Goal: Task Accomplishment & Management: Manage account settings

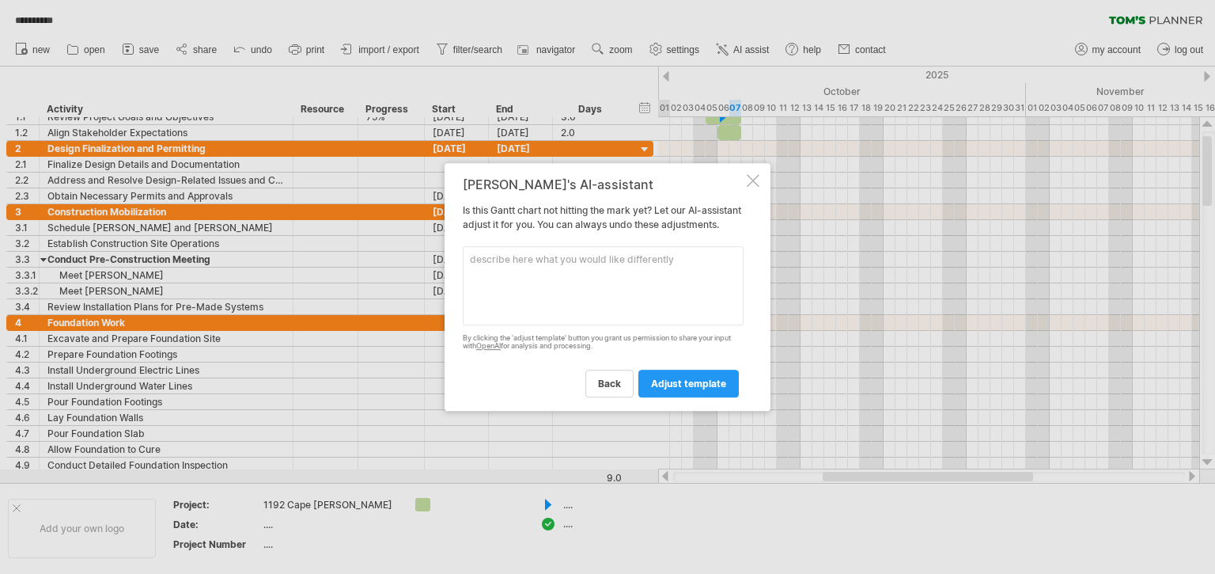
click at [596, 302] on textarea at bounding box center [603, 285] width 281 height 79
click at [535, 265] on textarea "add new colunm for costs" at bounding box center [603, 285] width 281 height 79
type textarea "add new column for costs"
click at [690, 389] on span "adjust template" at bounding box center [688, 383] width 75 height 12
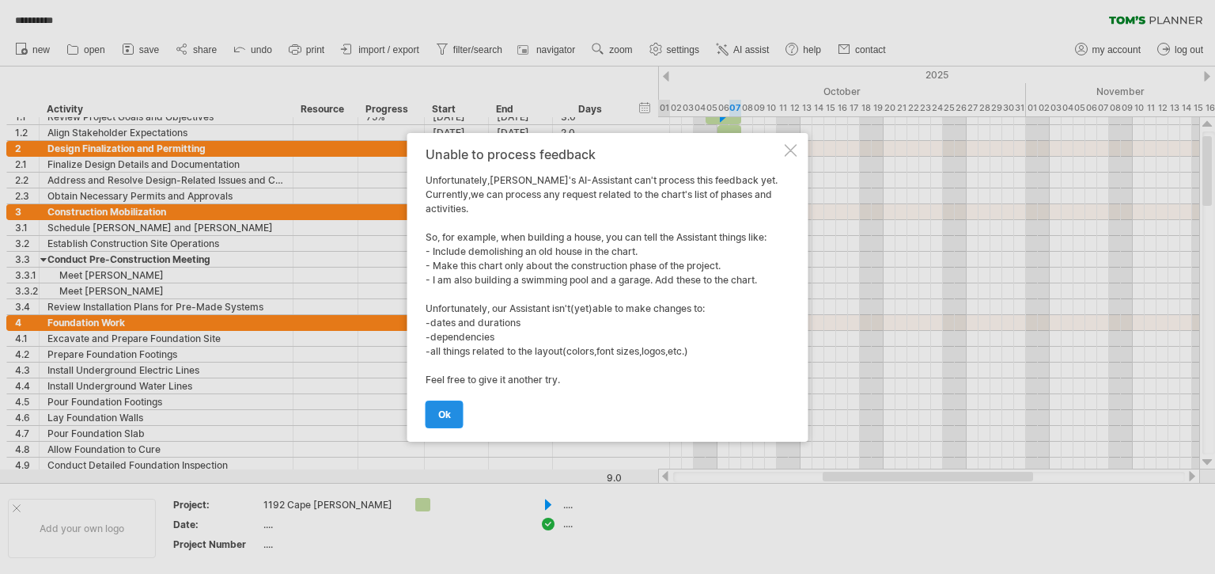
click at [442, 415] on span "ok" at bounding box center [444, 414] width 13 height 12
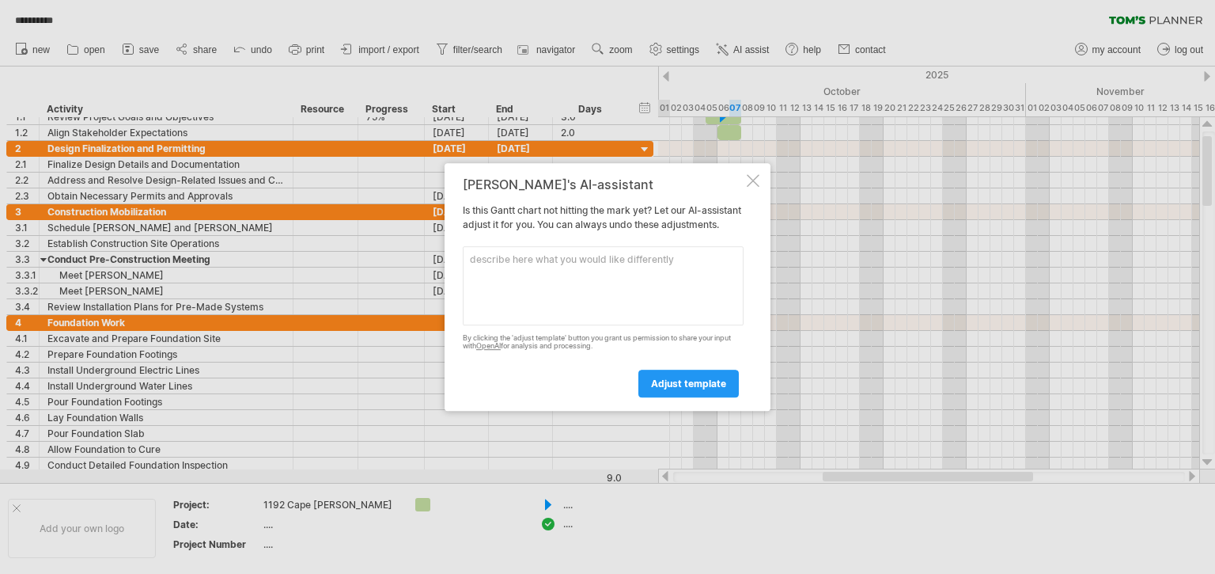
click at [754, 174] on div at bounding box center [753, 180] width 13 height 13
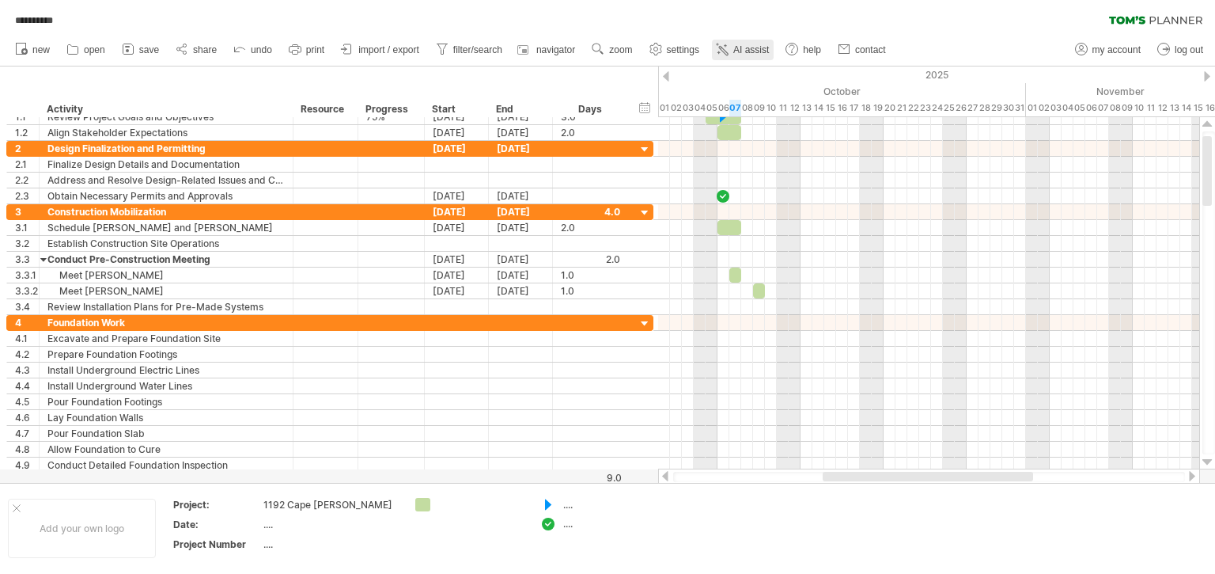
click at [751, 47] on span "AI assist" at bounding box center [751, 49] width 36 height 11
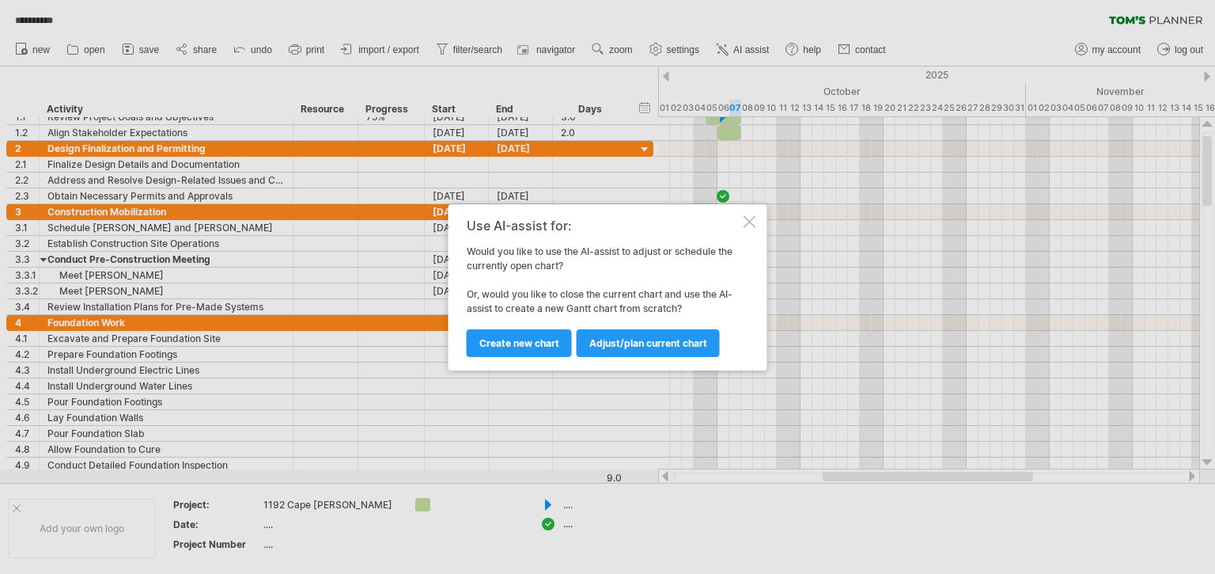
drag, startPoint x: 839, startPoint y: 47, endPoint x: 796, endPoint y: 49, distance: 43.6
click at [834, 49] on div at bounding box center [607, 287] width 1215 height 574
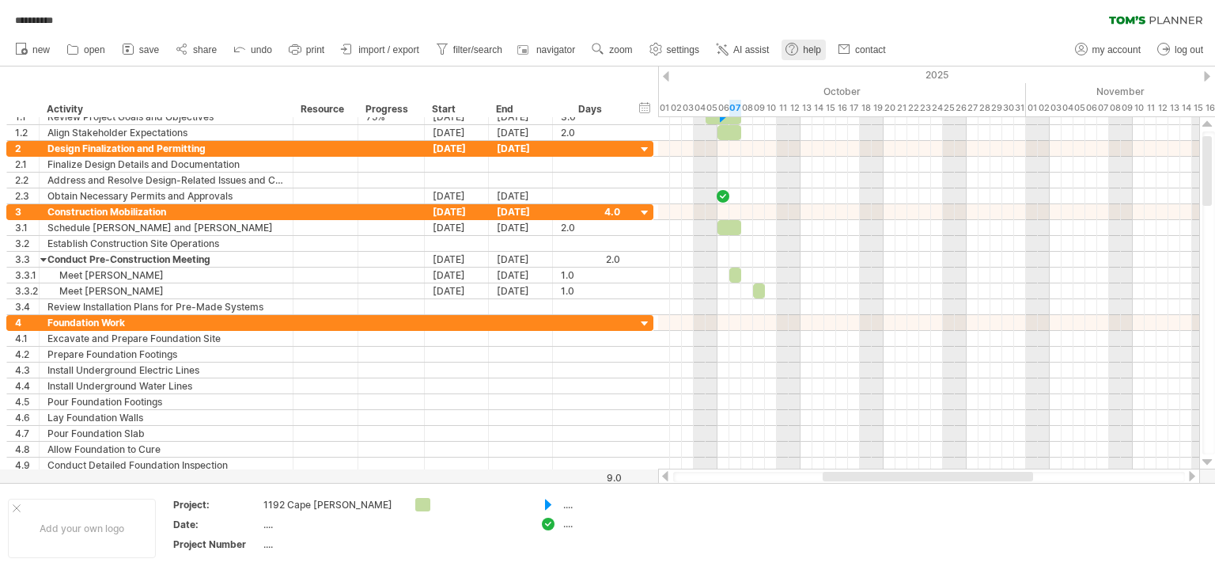
click at [805, 49] on span "help" at bounding box center [812, 49] width 18 height 11
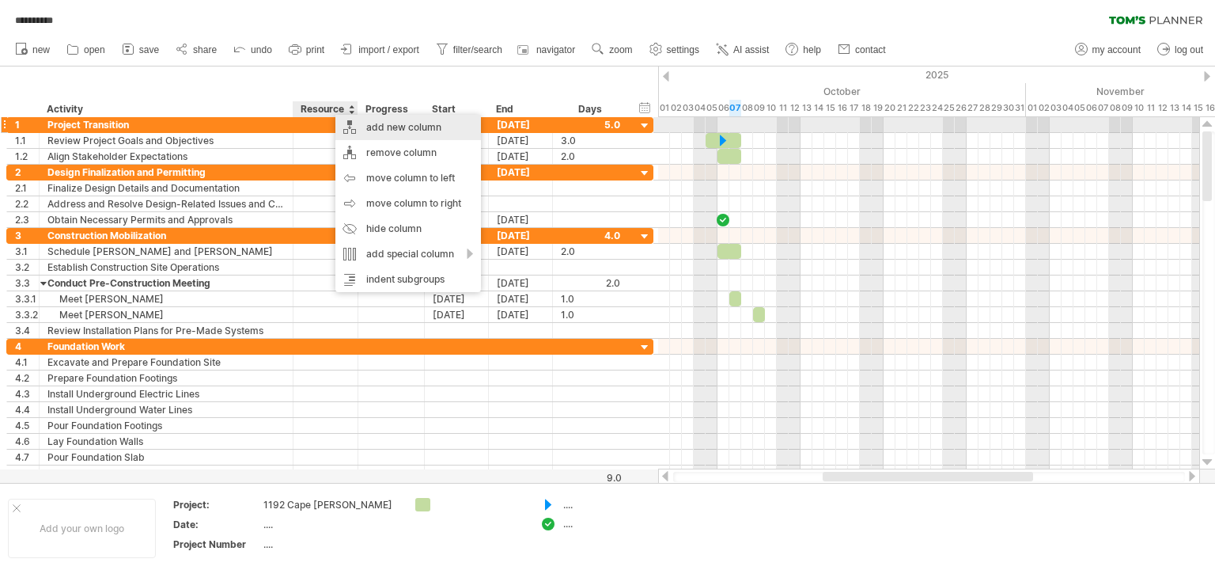
click at [382, 128] on div "add new column" at bounding box center [408, 127] width 146 height 25
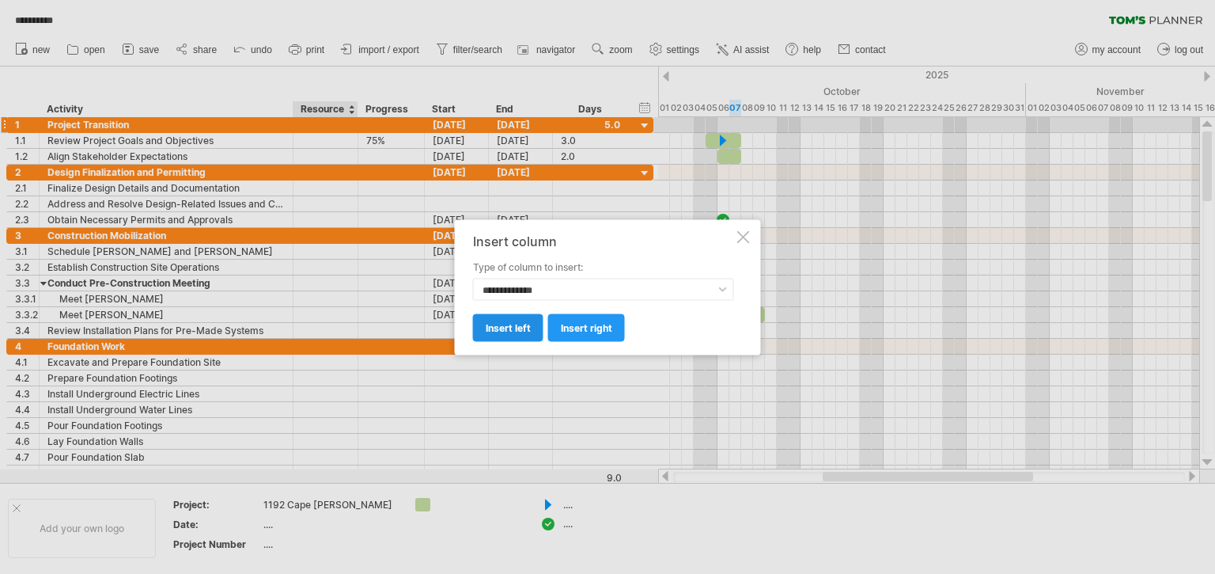
click at [505, 328] on span "insert left" at bounding box center [508, 327] width 45 height 12
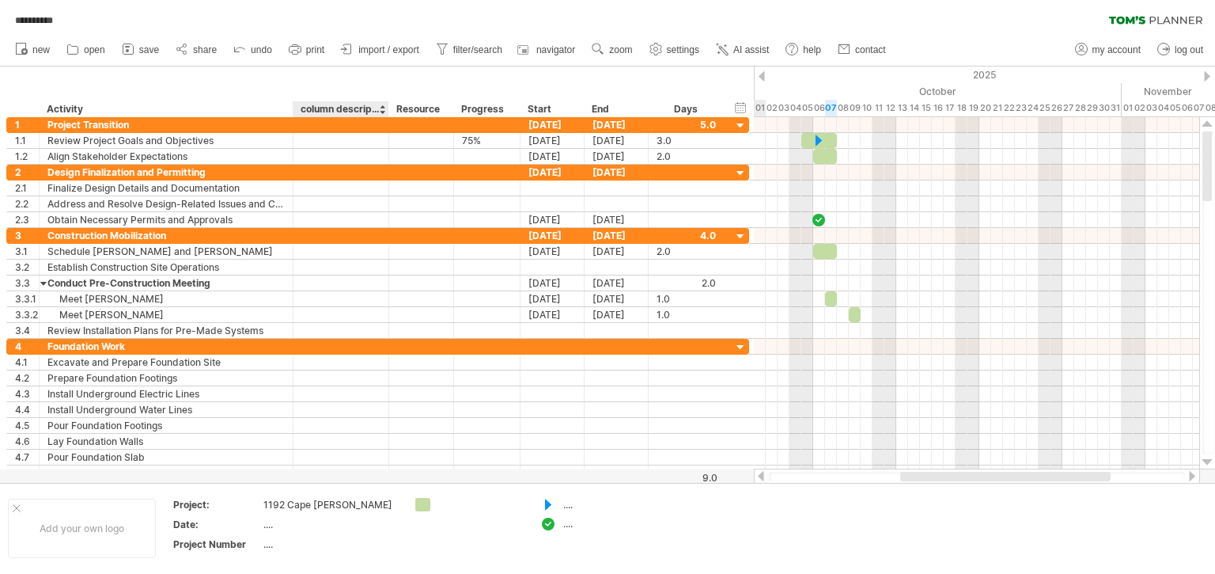
click at [321, 106] on div "column description" at bounding box center [340, 109] width 79 height 16
click at [321, 106] on input "**********" at bounding box center [340, 109] width 79 height 16
type input "*"
type input "****"
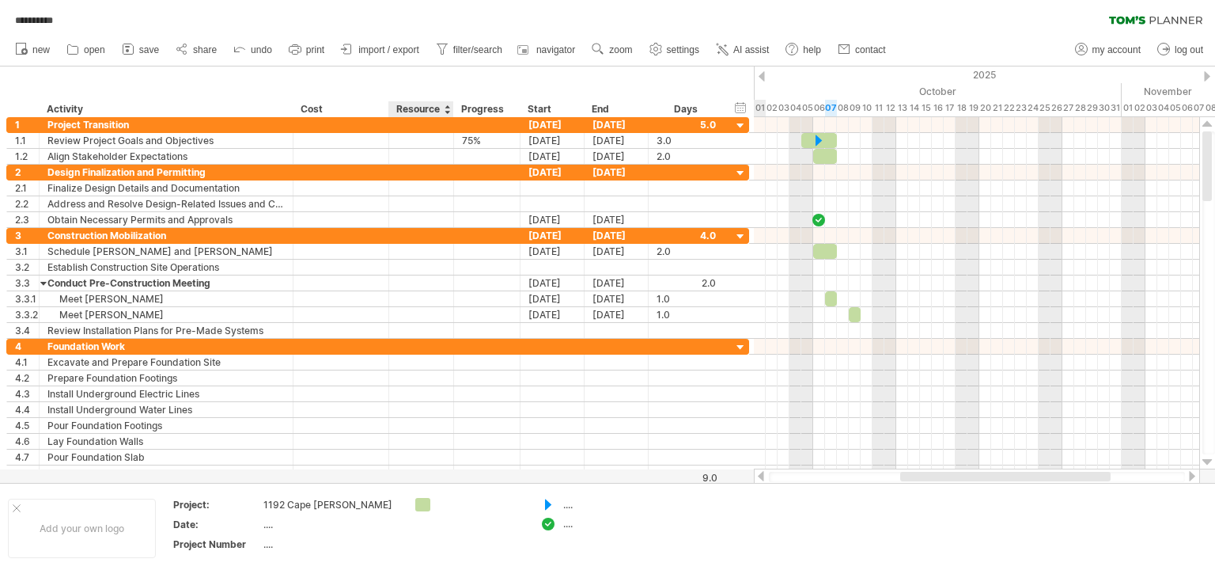
click at [453, 78] on div "hide start/end/duration show start/end/duration ******** Activity **** Cost ***…" at bounding box center [377, 91] width 754 height 51
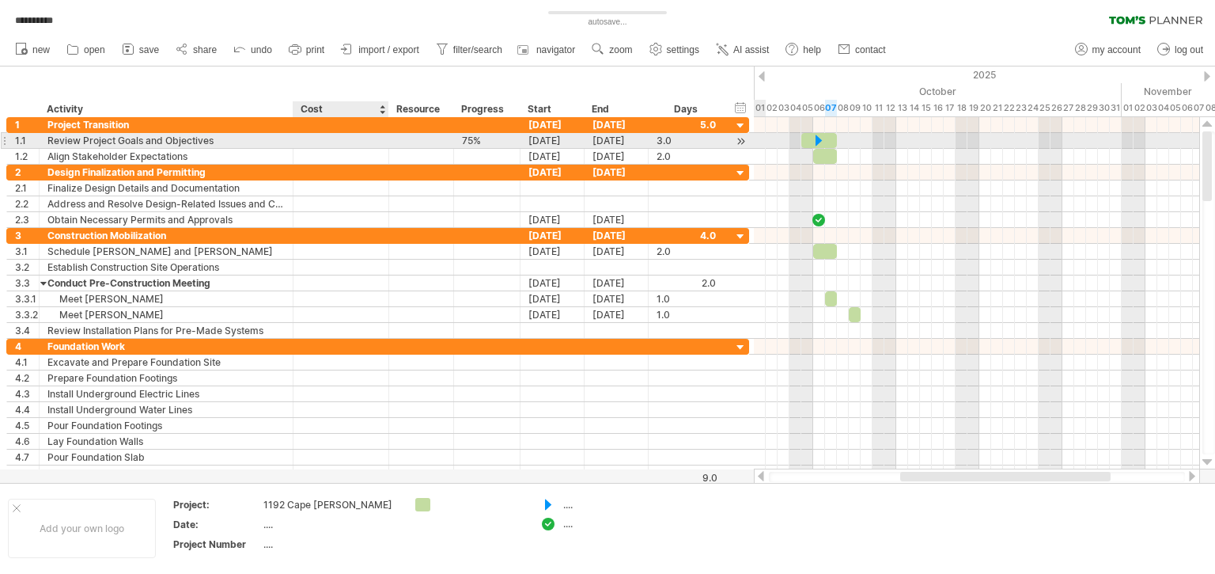
click at [337, 141] on div at bounding box center [340, 140] width 79 height 15
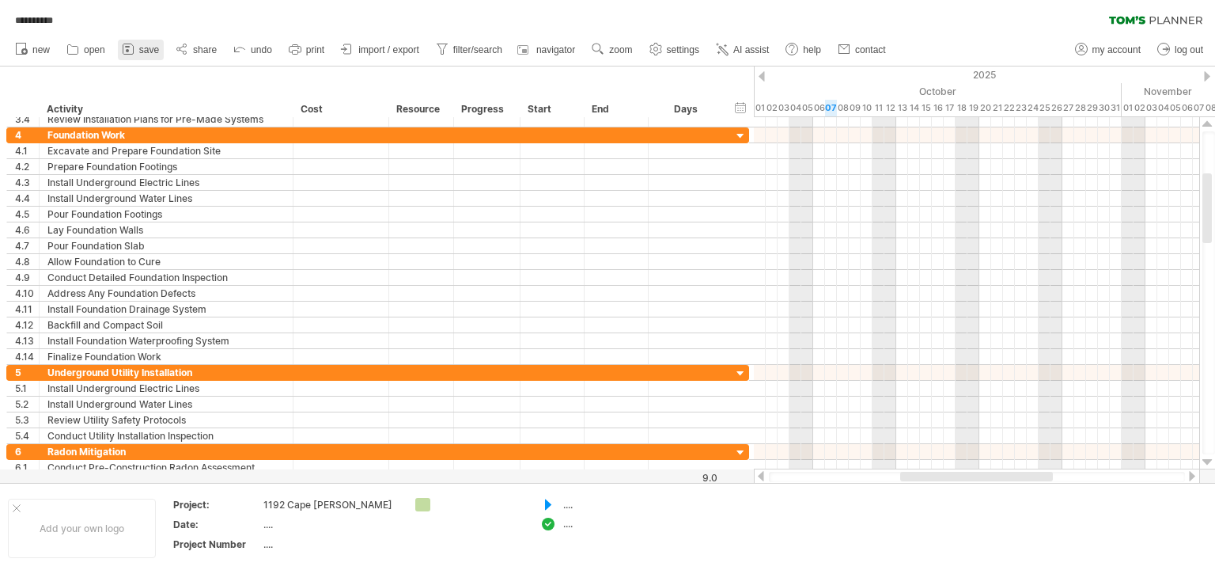
click at [129, 46] on icon at bounding box center [128, 49] width 16 height 16
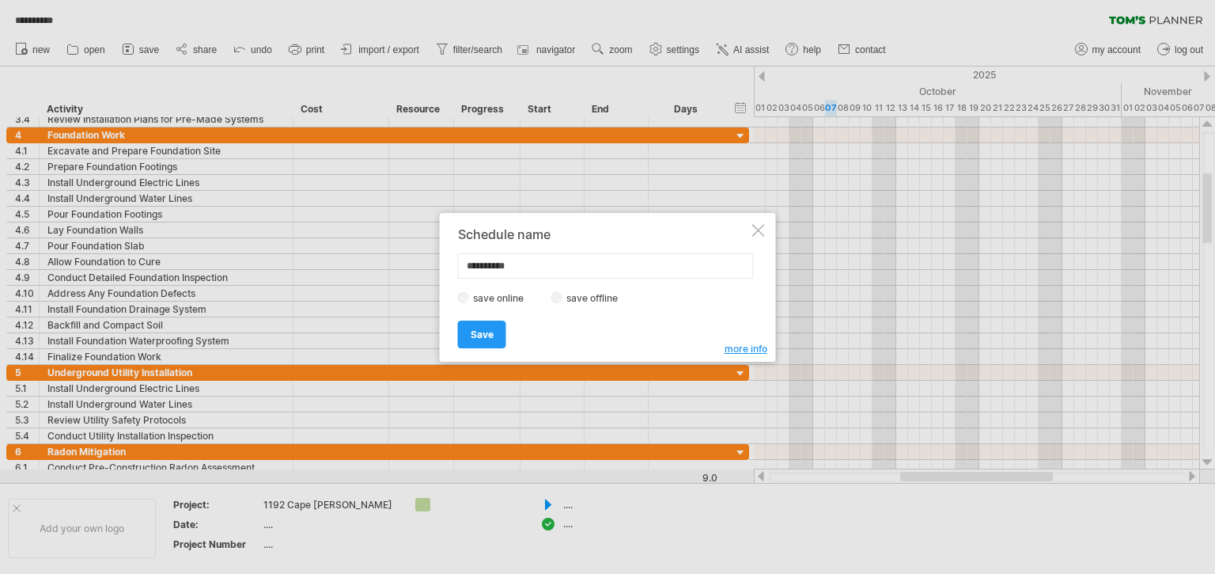
click at [602, 297] on label "save offline" at bounding box center [596, 298] width 69 height 12
click at [483, 336] on span "Save" at bounding box center [482, 334] width 23 height 12
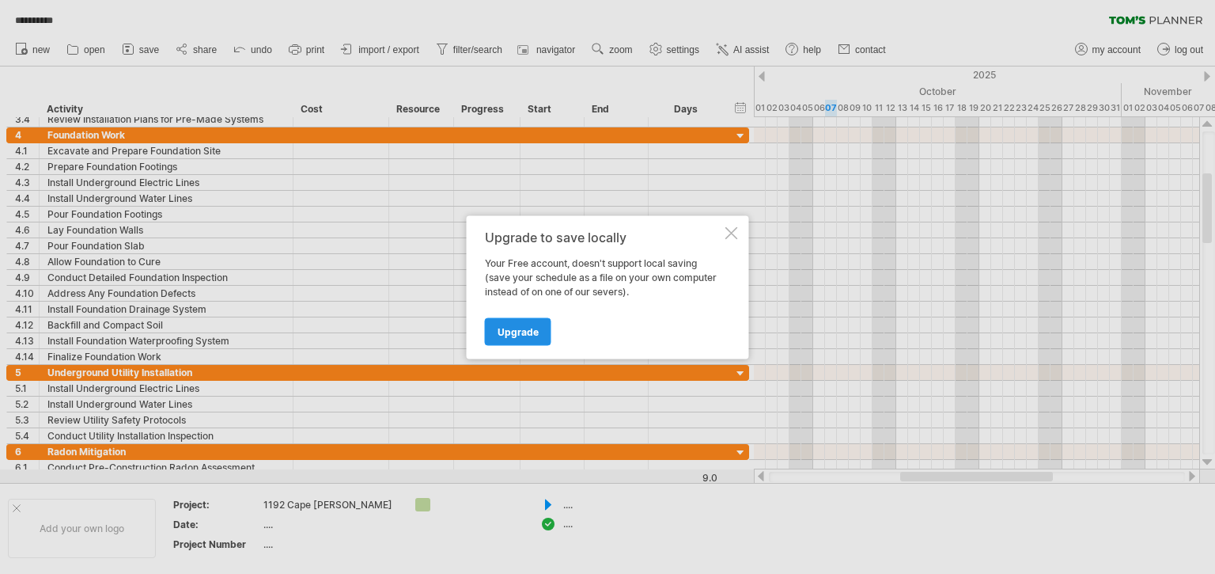
click at [510, 329] on span "Upgrade" at bounding box center [518, 331] width 41 height 12
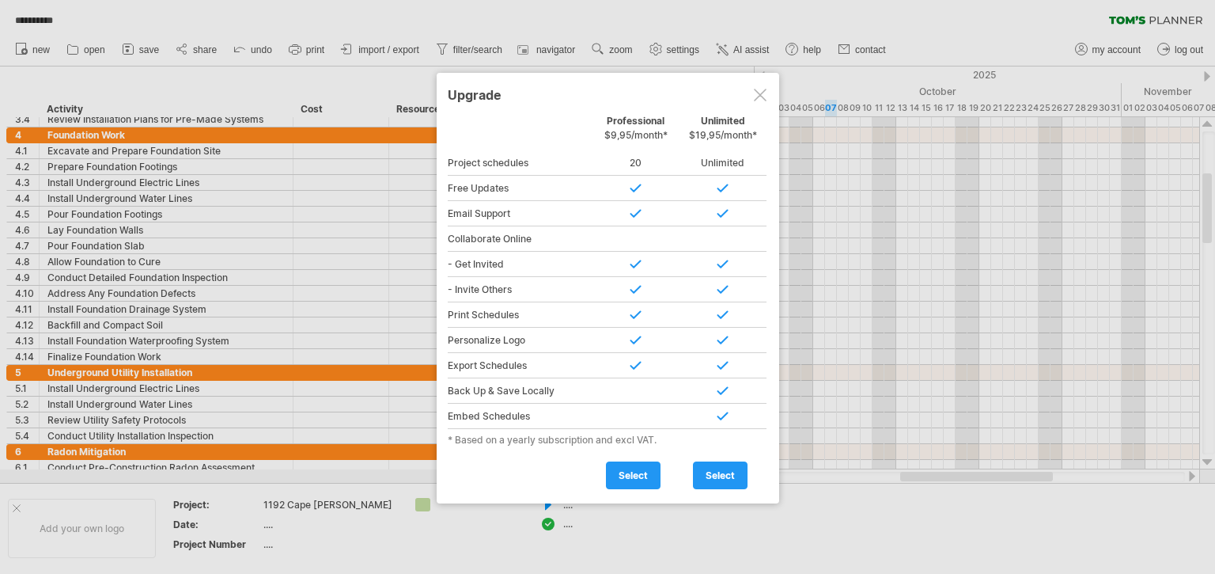
click at [761, 93] on div at bounding box center [760, 95] width 13 height 13
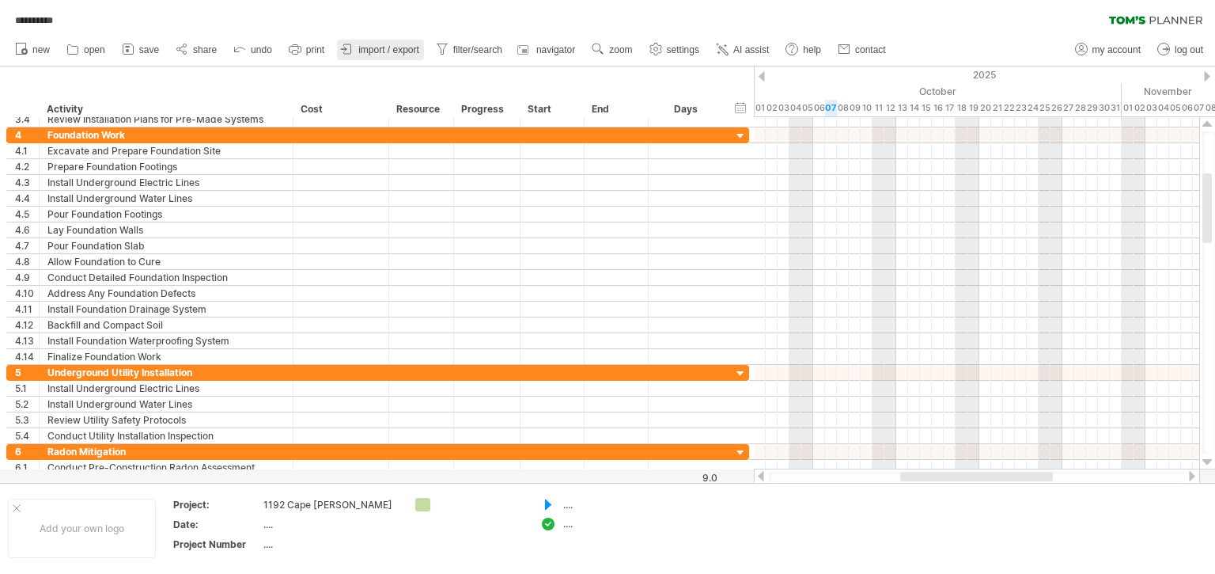
click at [382, 49] on span "import / export" at bounding box center [388, 49] width 61 height 11
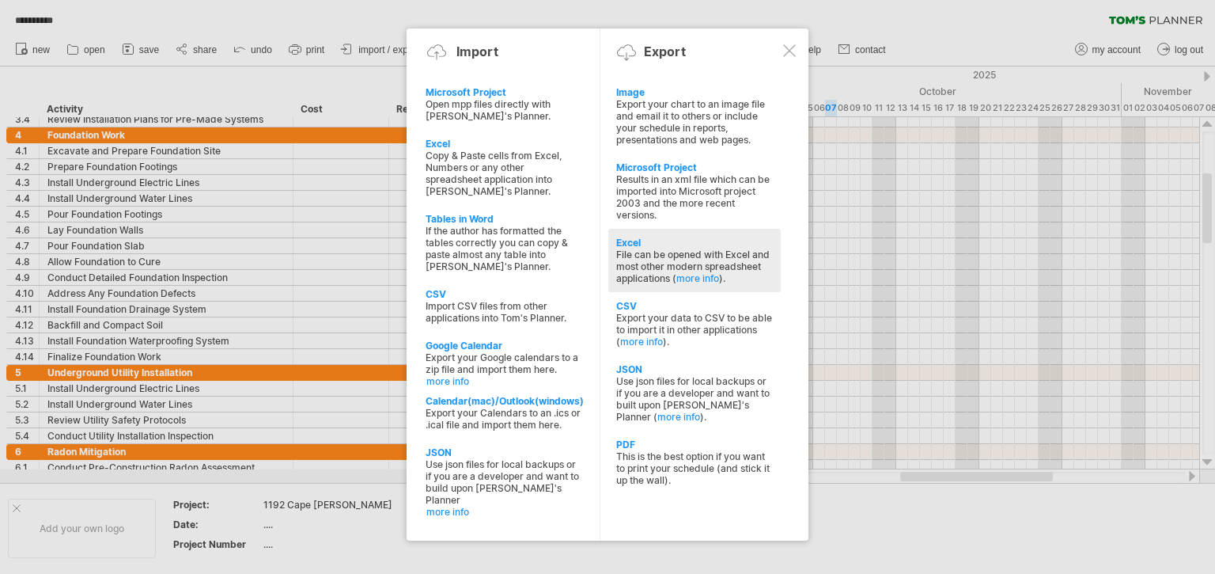
click at [646, 271] on div "File can be opened with Excel and most other modern spreadsheet applications ( …" at bounding box center [694, 266] width 157 height 36
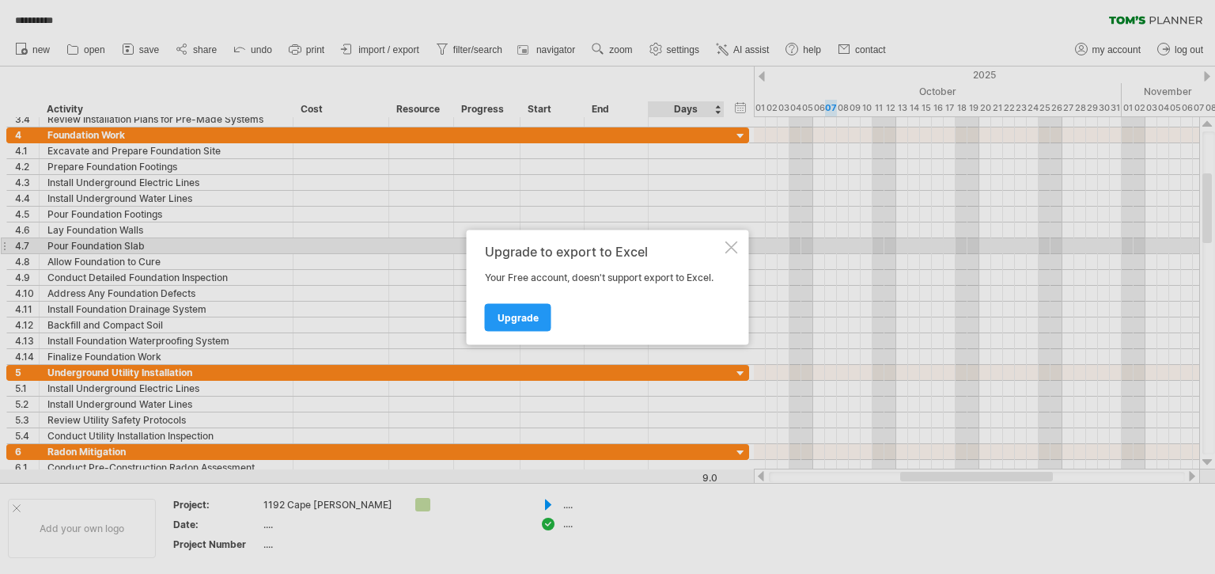
click at [729, 247] on div at bounding box center [731, 246] width 13 height 13
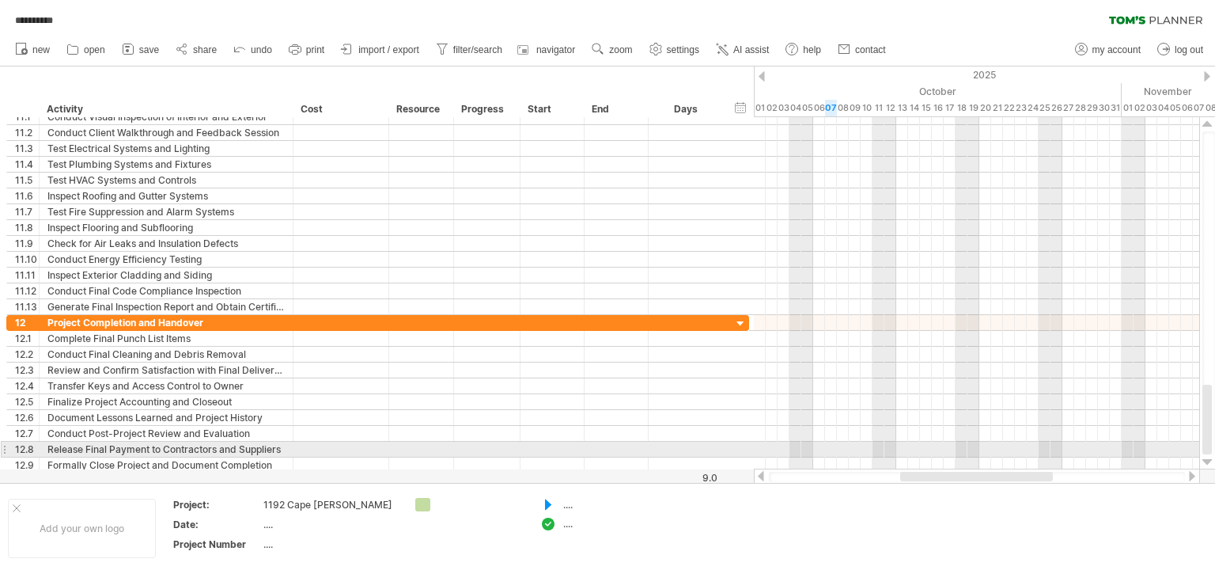
drag, startPoint x: 1210, startPoint y: 220, endPoint x: 1201, endPoint y: 437, distance: 217.8
click at [1207, 443] on div at bounding box center [1206, 419] width 9 height 70
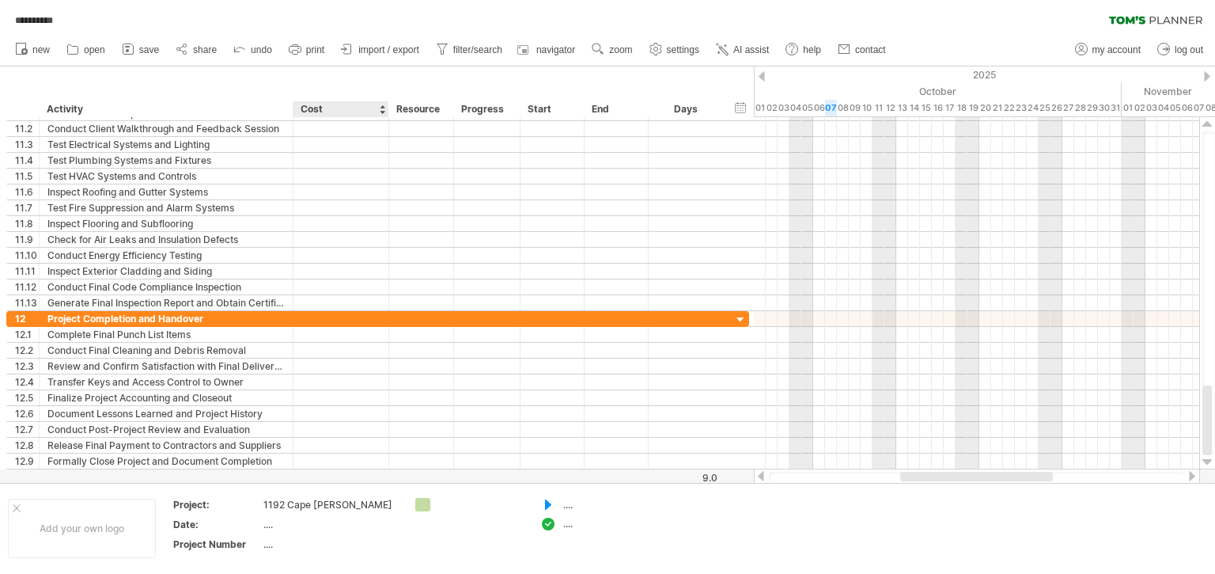
click at [346, 474] on div at bounding box center [607, 274] width 1215 height 416
click at [346, 475] on div at bounding box center [607, 274] width 1215 height 416
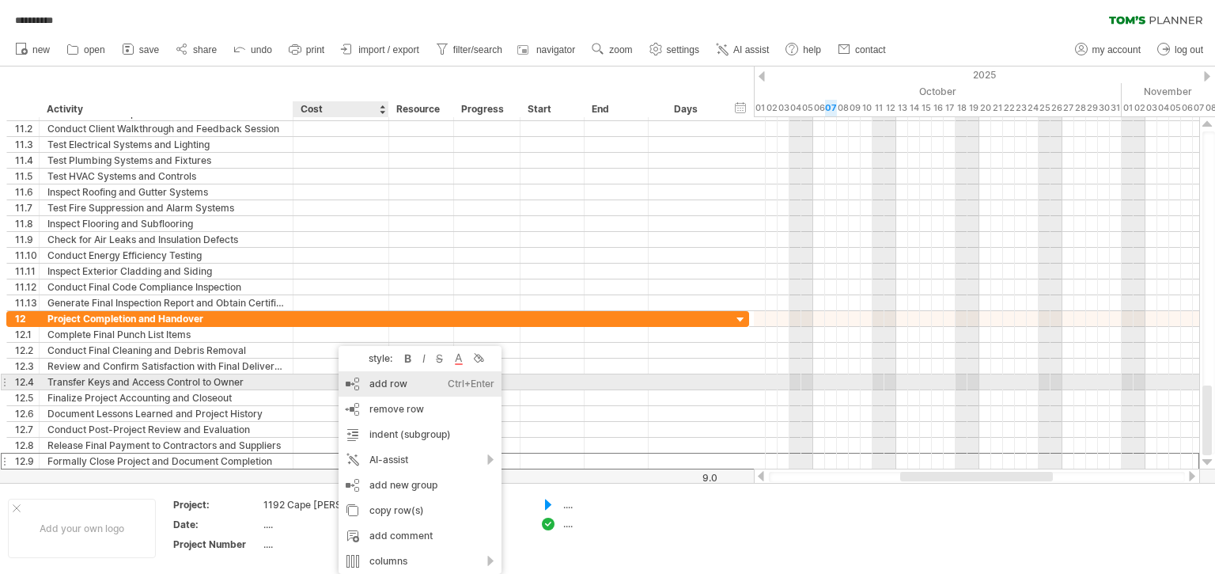
click at [390, 387] on div "add row Ctrl+Enter Cmd+Enter" at bounding box center [420, 383] width 163 height 25
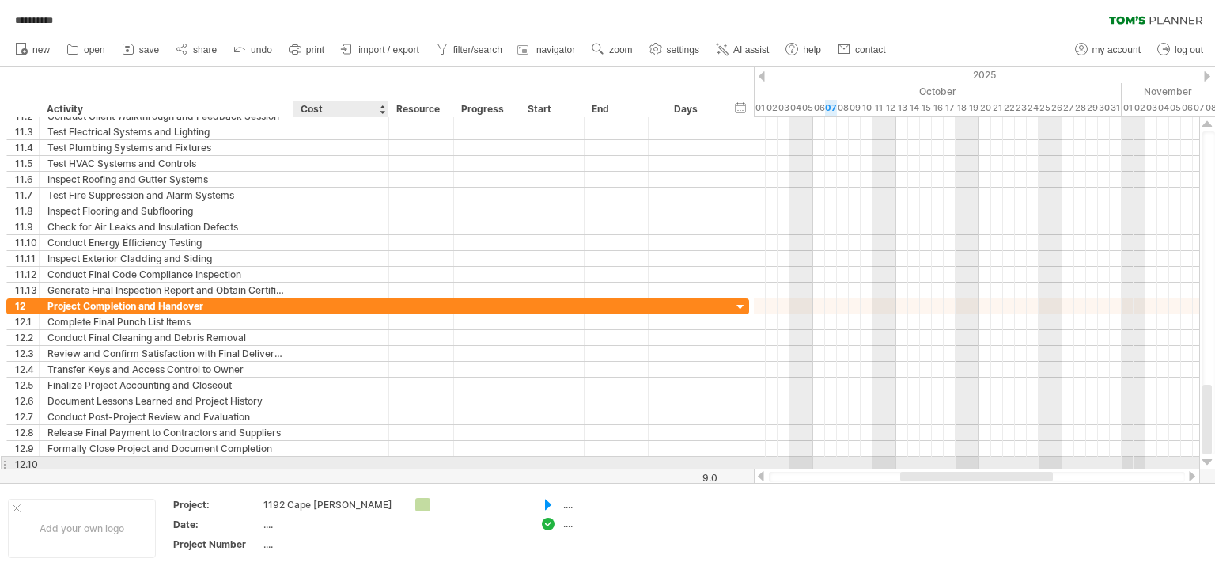
click at [350, 460] on div at bounding box center [340, 463] width 79 height 15
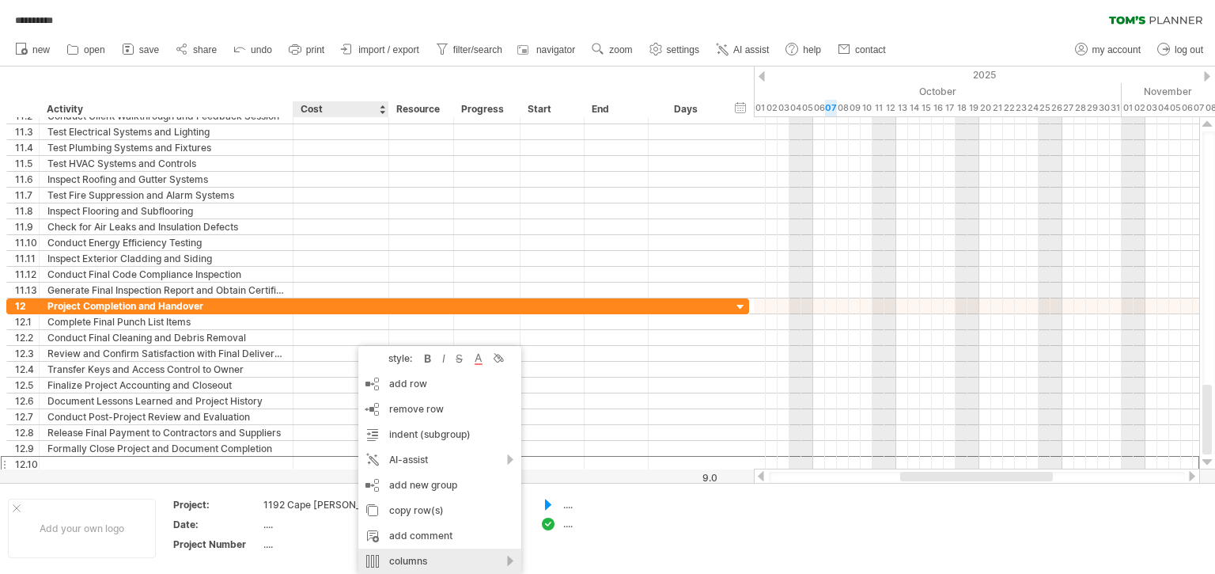
click at [413, 558] on div "columns" at bounding box center [439, 560] width 163 height 25
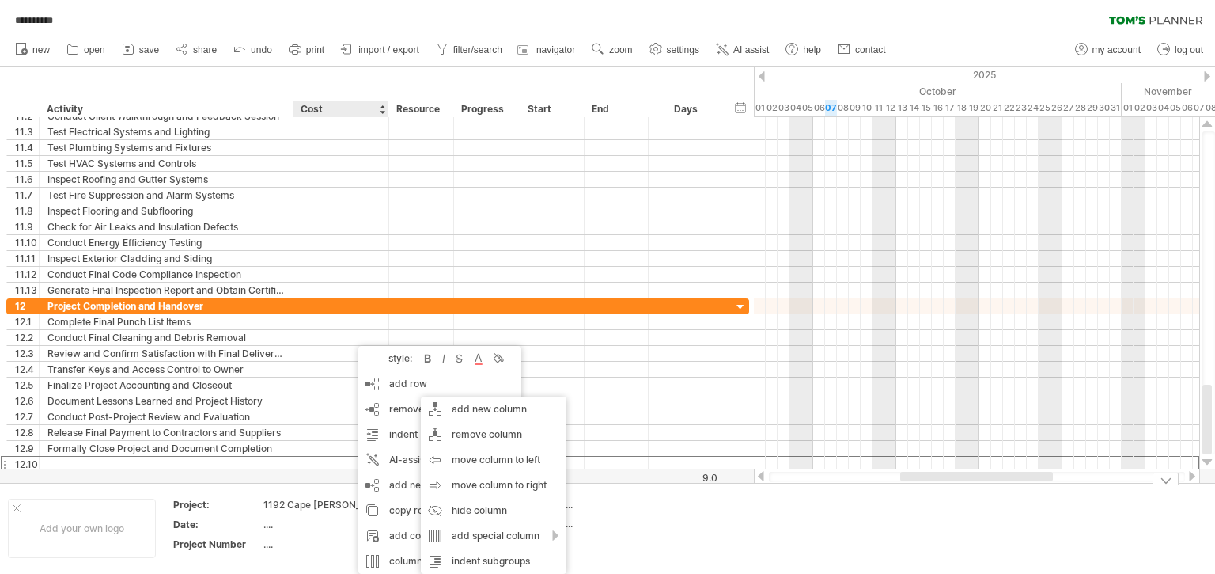
click at [614, 534] on td ".... ...." at bounding box center [594, 528] width 125 height 61
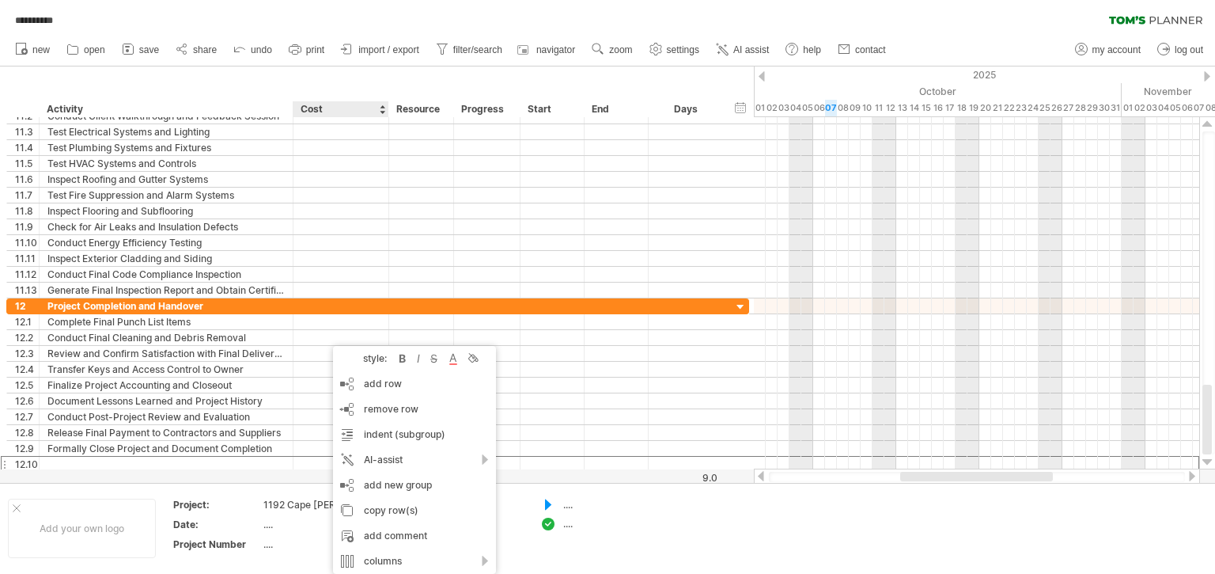
click at [933, 41] on div "new" at bounding box center [607, 49] width 1215 height 33
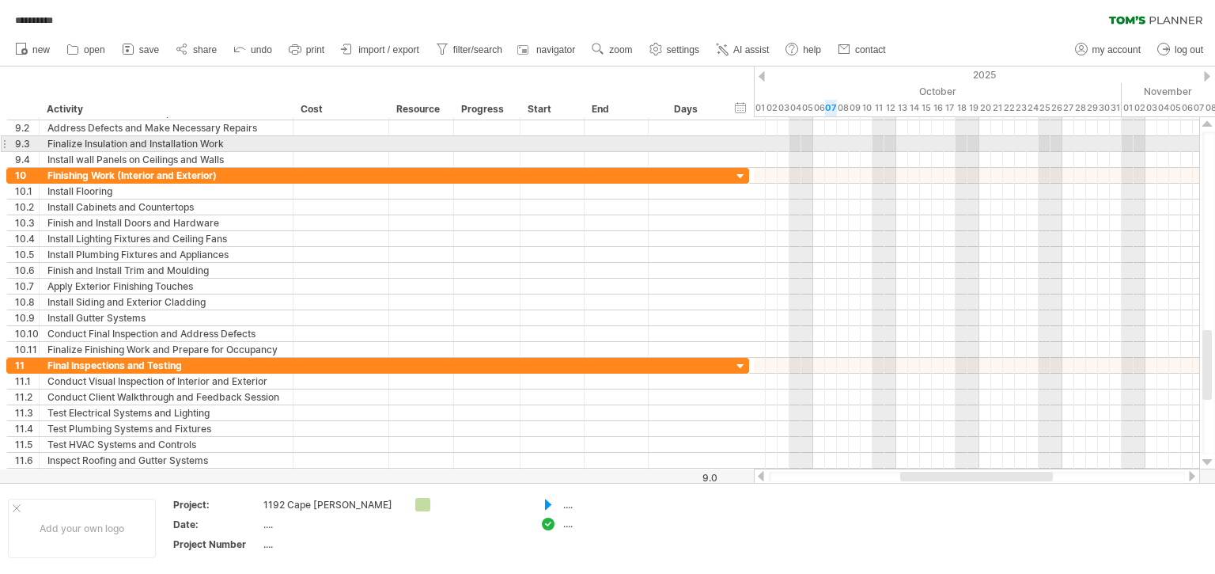
click at [1208, 138] on div at bounding box center [1208, 292] width 13 height 323
click at [1208, 140] on div at bounding box center [1208, 292] width 13 height 323
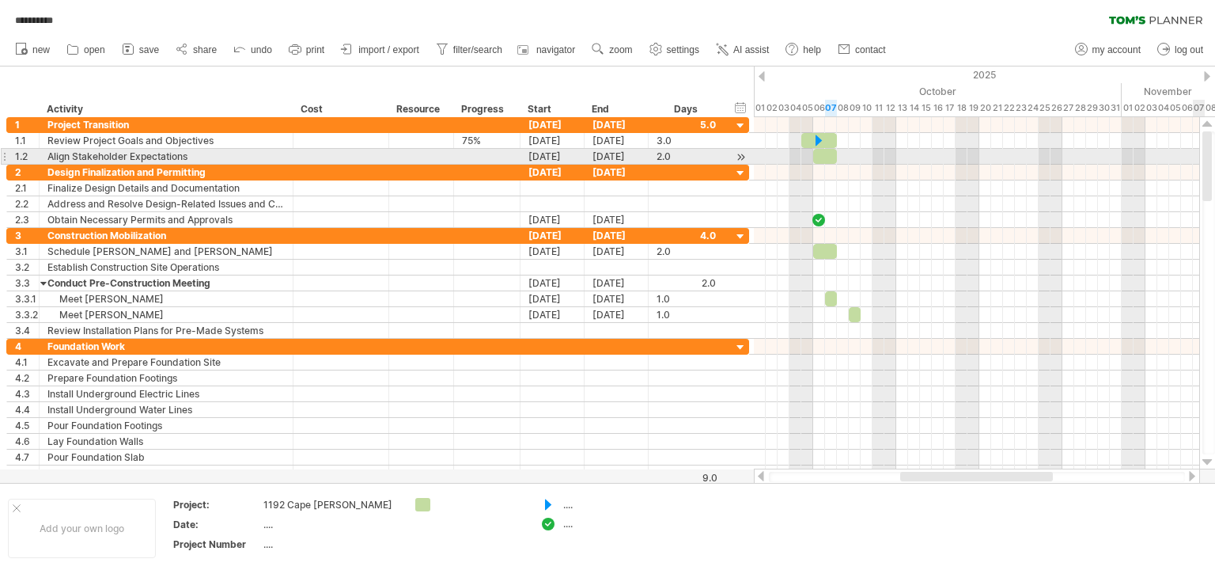
drag, startPoint x: 1206, startPoint y: 369, endPoint x: 1213, endPoint y: 150, distance: 218.5
click at [1214, 150] on div at bounding box center [1208, 292] width 13 height 323
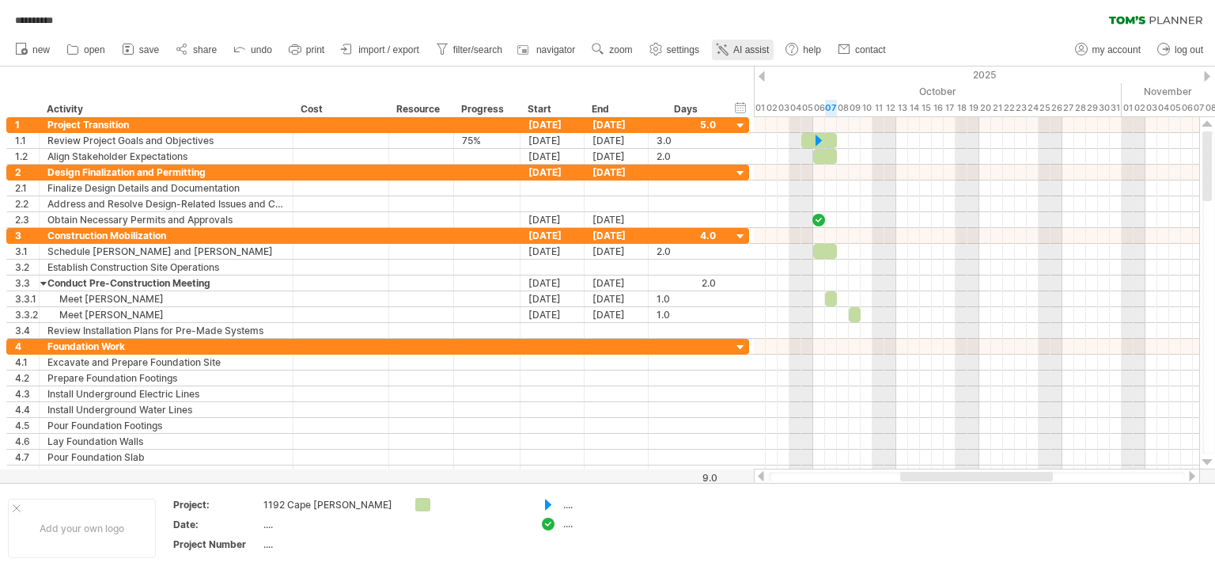
click at [750, 51] on span "AI assist" at bounding box center [751, 49] width 36 height 11
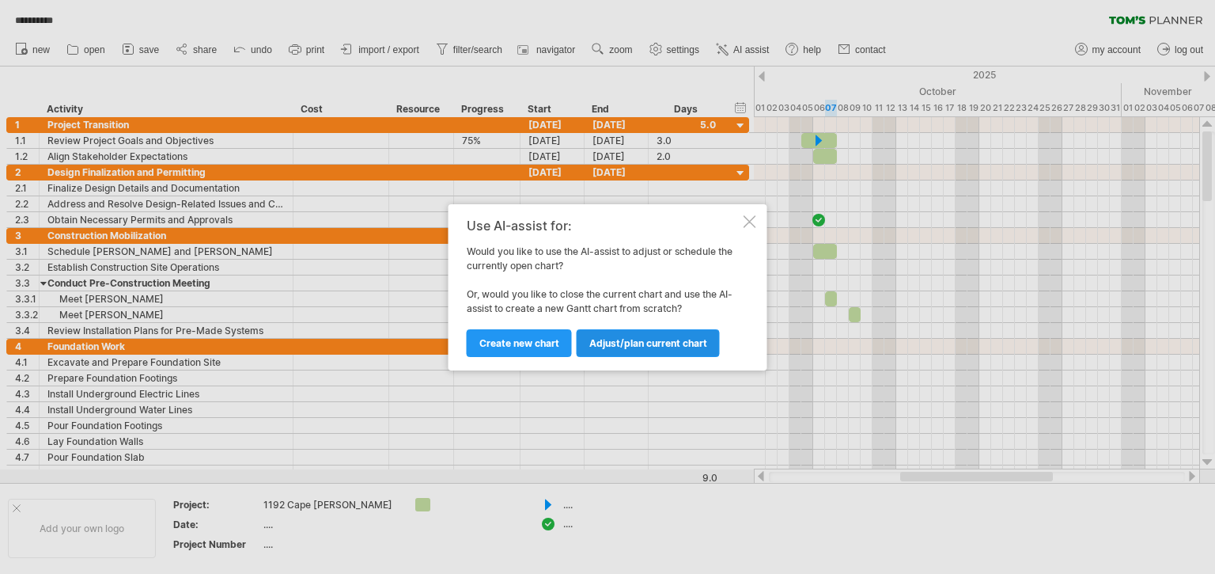
click at [631, 339] on span "Adjust/plan current chart" at bounding box center [648, 343] width 118 height 12
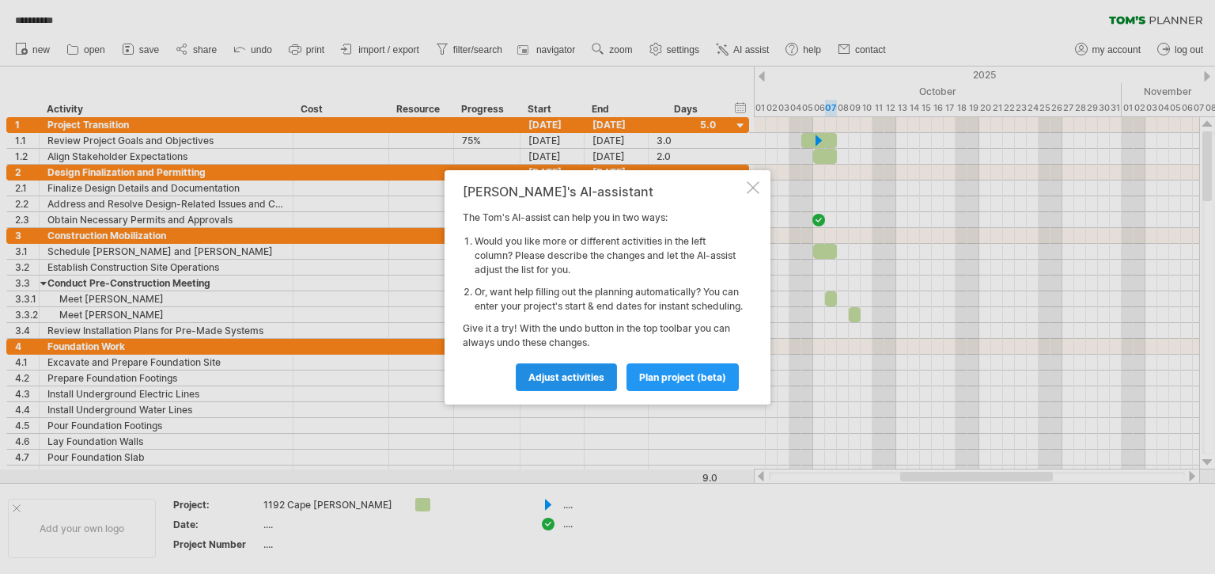
click at [577, 383] on span "Adjust activities" at bounding box center [566, 377] width 76 height 12
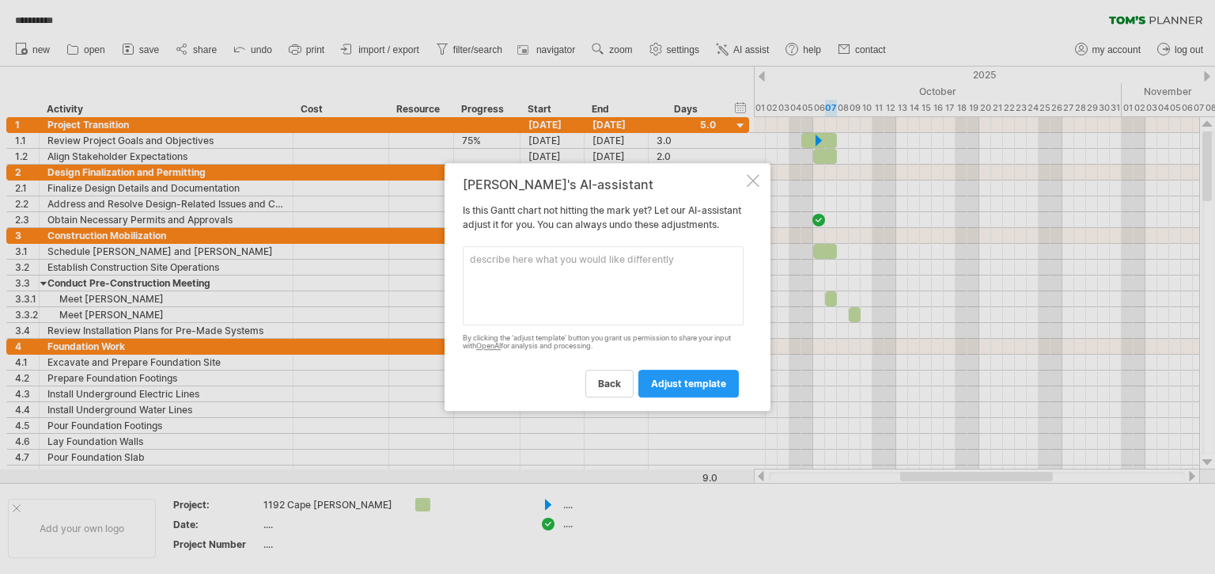
click at [501, 271] on textarea at bounding box center [603, 285] width 281 height 79
type textarea "add a column"
click at [683, 389] on span "adjust template" at bounding box center [688, 383] width 75 height 12
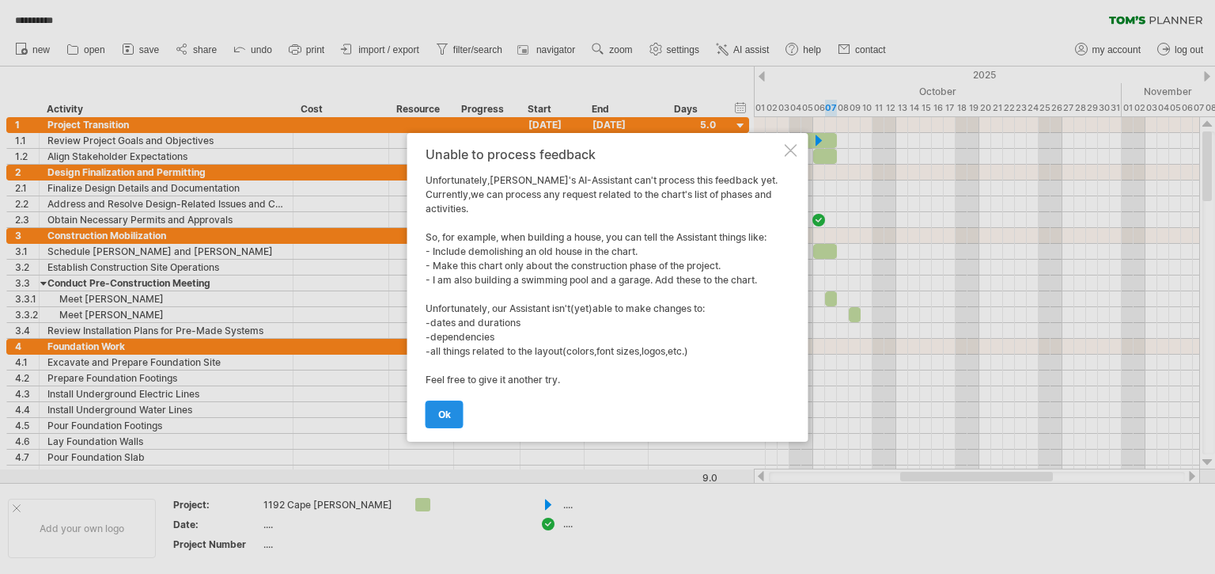
click at [446, 417] on span "ok" at bounding box center [444, 414] width 13 height 12
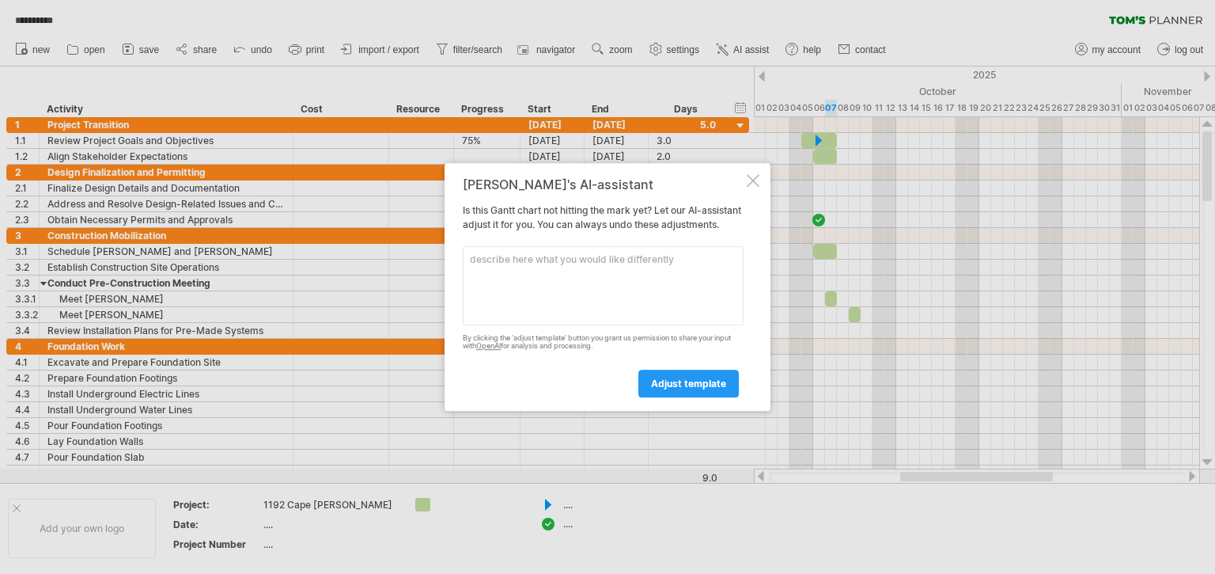
click at [463, 268] on div "[PERSON_NAME]'s AI-assistant Is this [PERSON_NAME] chart not hitting the mark y…" at bounding box center [608, 287] width 326 height 248
click at [468, 270] on textarea at bounding box center [603, 285] width 281 height 79
type textarea "total column in cell"
click at [685, 389] on span "adjust template" at bounding box center [688, 383] width 75 height 12
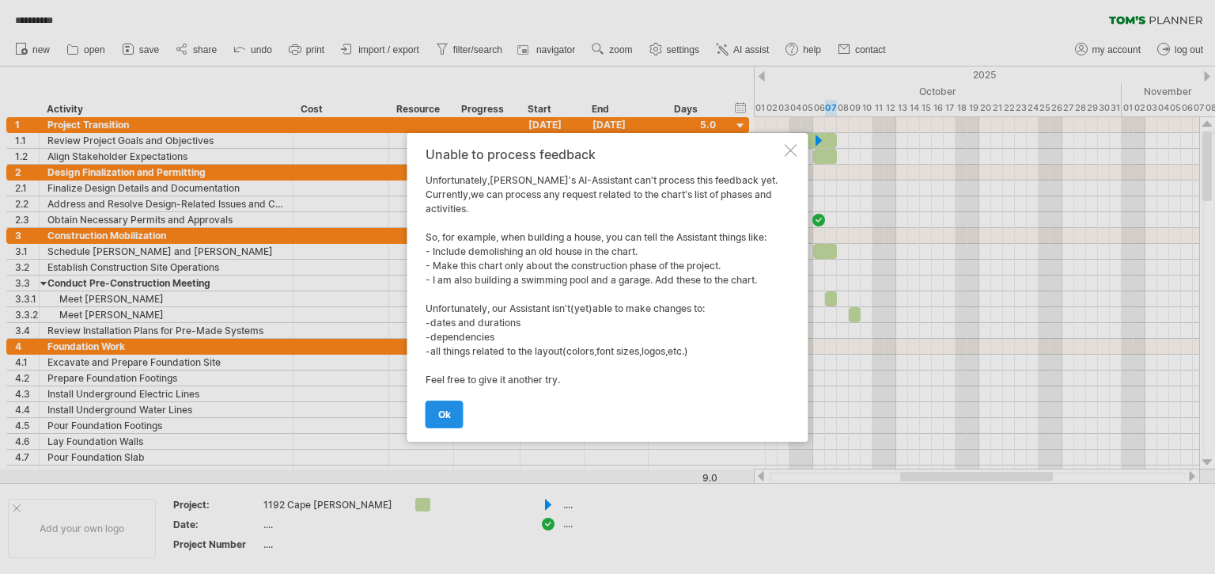
click at [438, 410] on span "ok" at bounding box center [444, 414] width 13 height 12
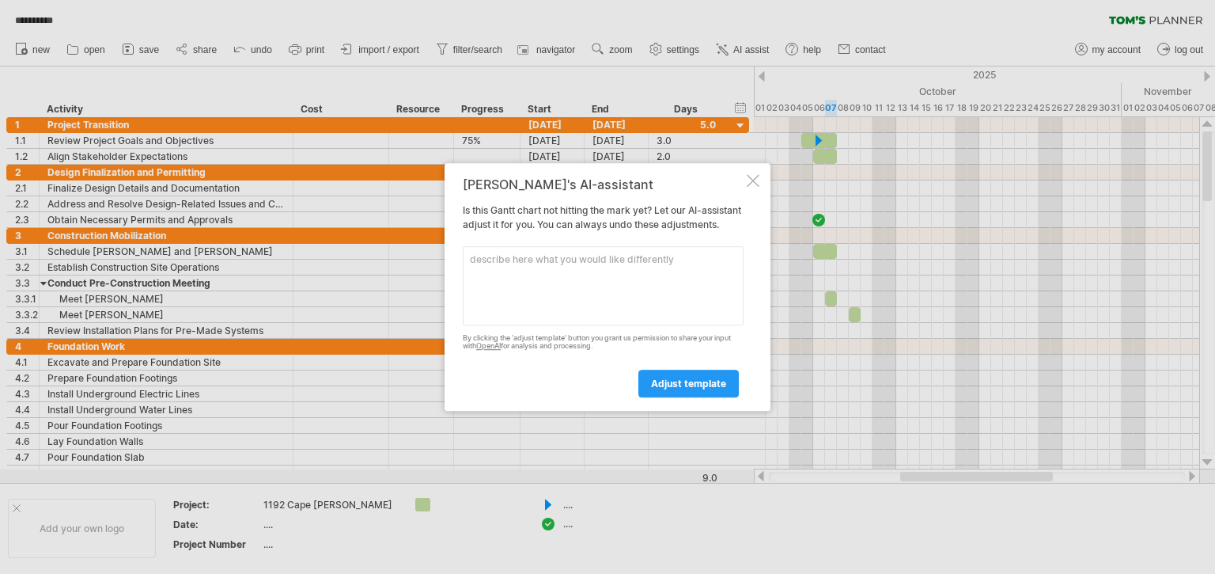
click at [755, 174] on div at bounding box center [753, 180] width 13 height 13
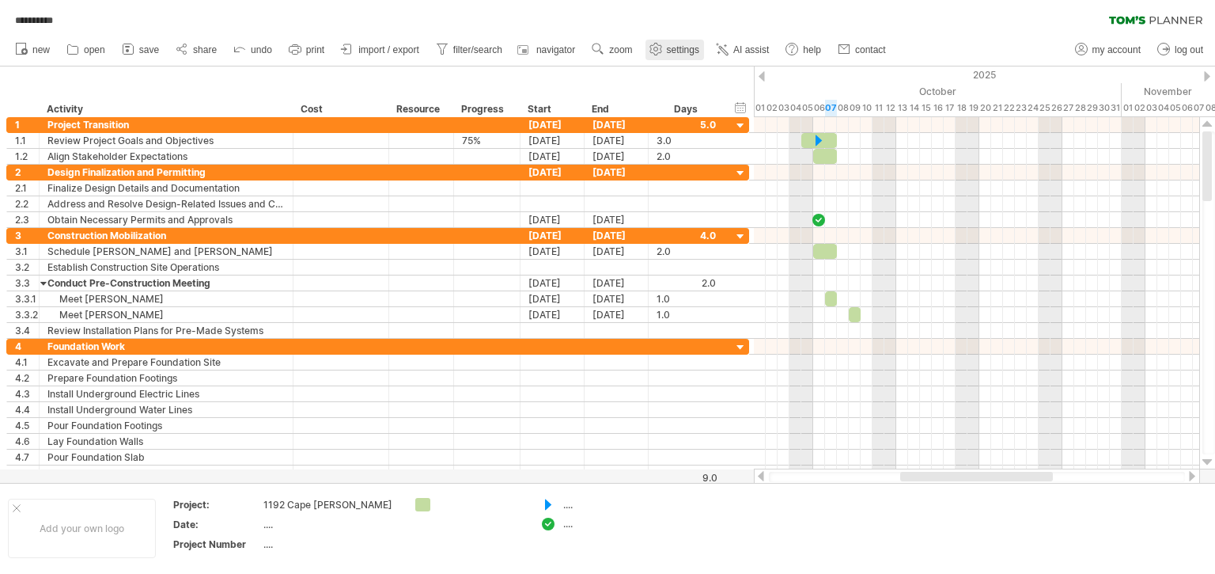
click at [670, 50] on span "settings" at bounding box center [683, 49] width 32 height 11
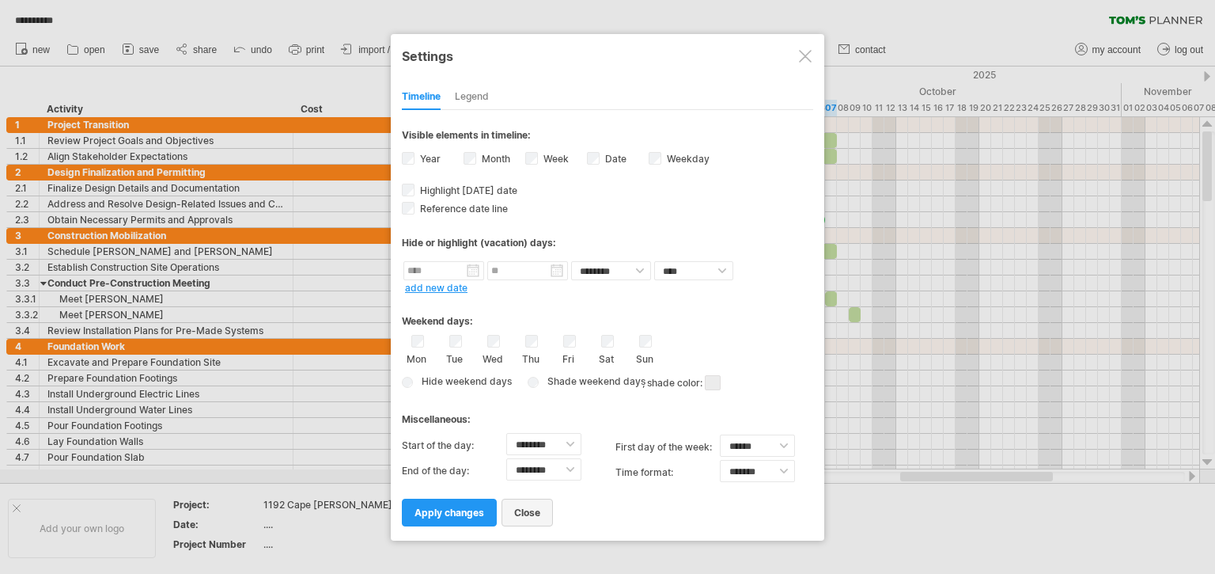
click at [521, 516] on span "close" at bounding box center [527, 512] width 26 height 12
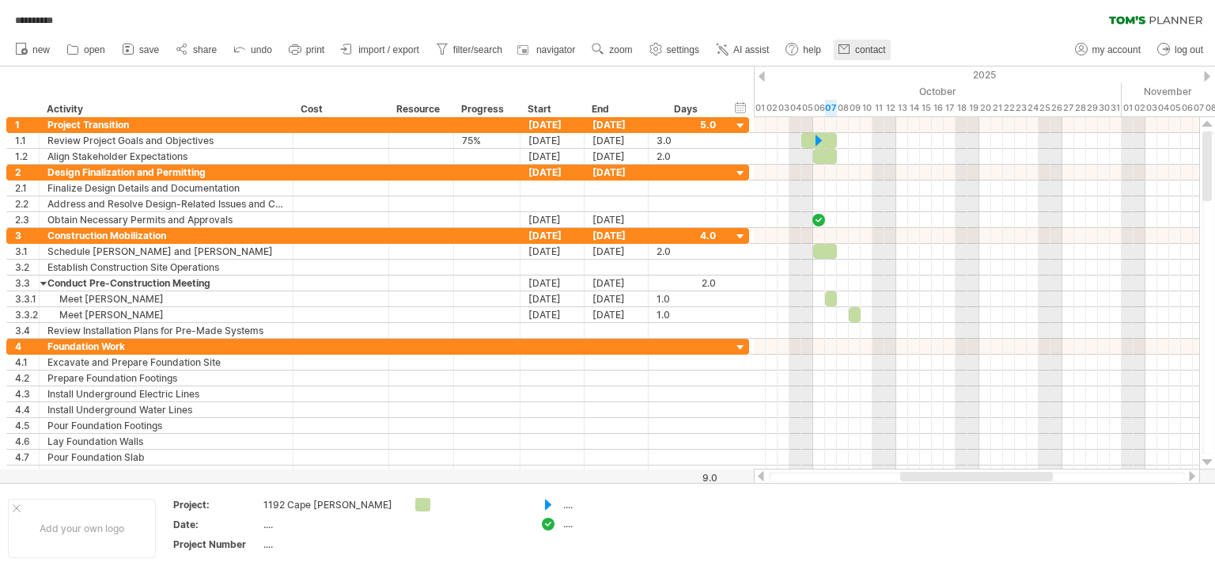
click at [865, 47] on span "contact" at bounding box center [870, 49] width 31 height 11
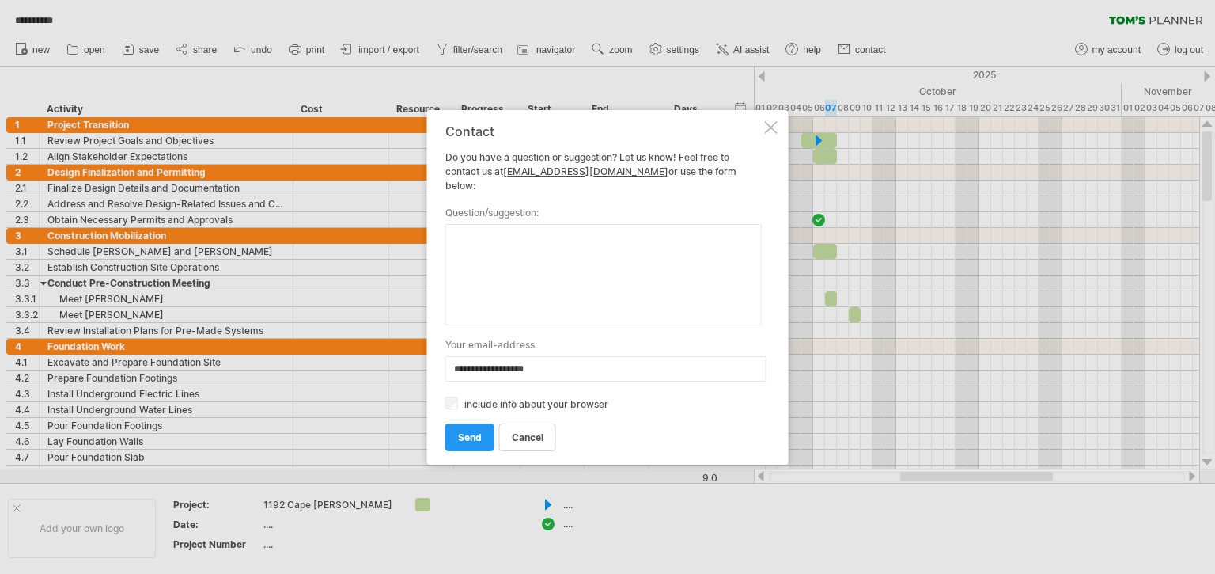
click at [476, 240] on textarea at bounding box center [603, 274] width 316 height 101
type textarea "**********"
click at [472, 431] on span "send" at bounding box center [470, 437] width 24 height 12
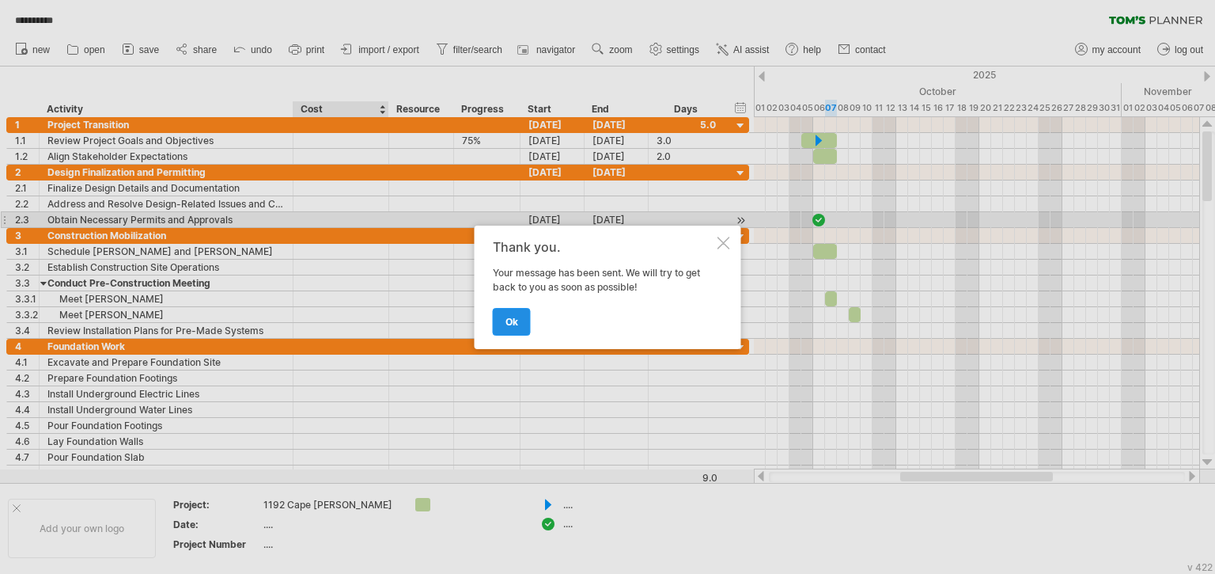
click at [513, 319] on span "ok" at bounding box center [511, 322] width 13 height 12
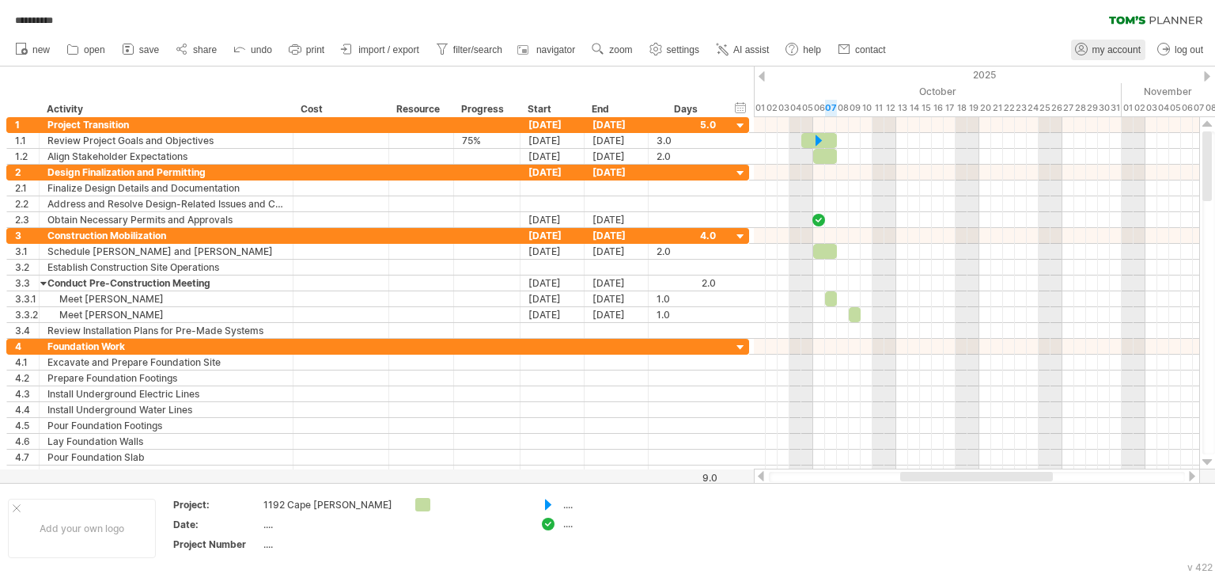
click at [1102, 43] on link "my account" at bounding box center [1108, 50] width 74 height 21
type input "**********"
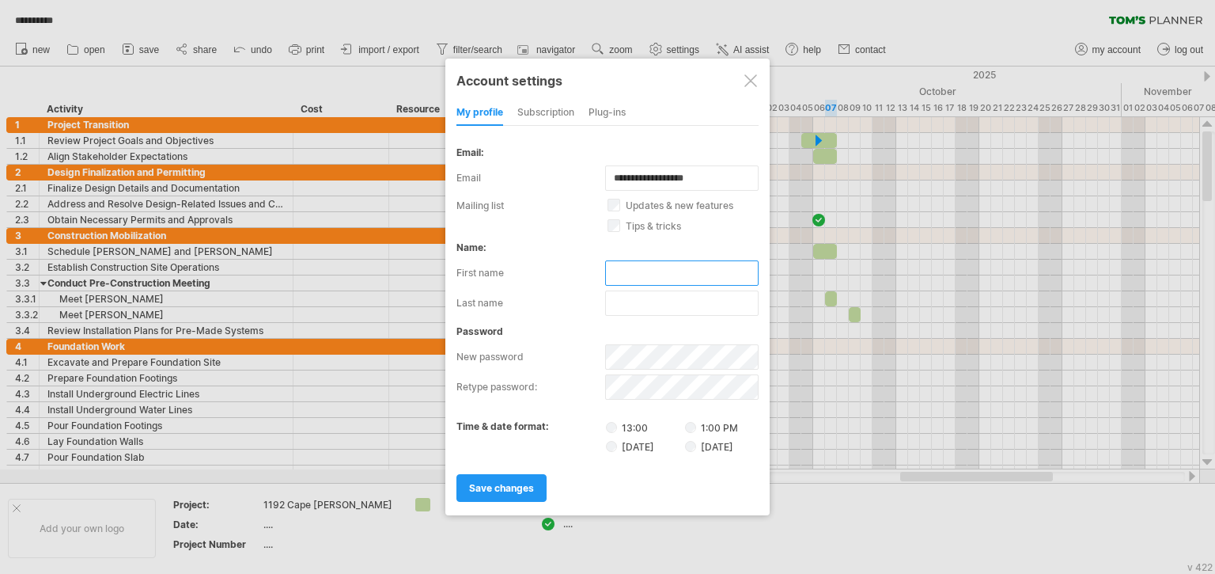
click at [625, 274] on input "text" at bounding box center [681, 272] width 153 height 25
type input "***"
click at [623, 310] on input "text" at bounding box center [681, 302] width 153 height 25
type input "****"
click at [604, 112] on div "Plug-ins" at bounding box center [607, 112] width 37 height 25
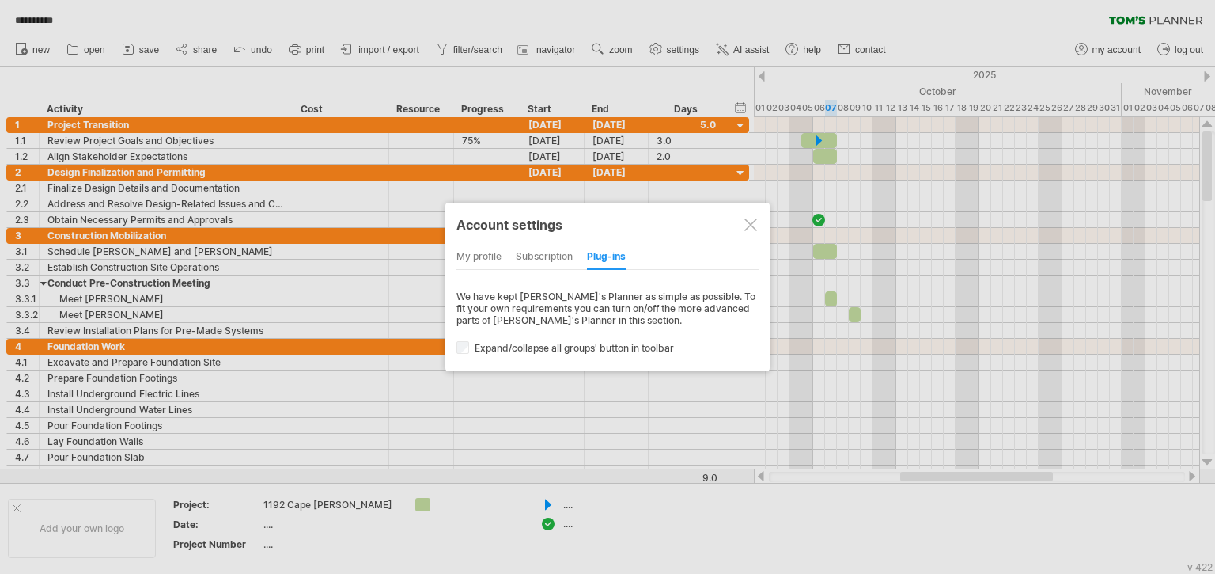
click at [521, 256] on div "subscription" at bounding box center [544, 256] width 57 height 25
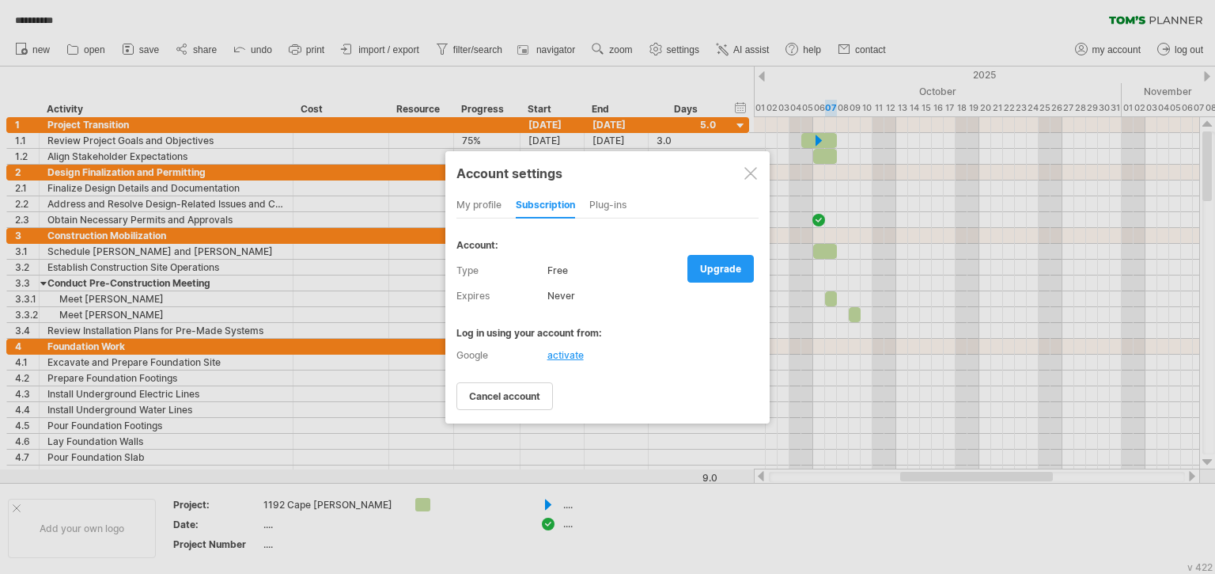
click at [483, 204] on div "my profile" at bounding box center [478, 205] width 45 height 25
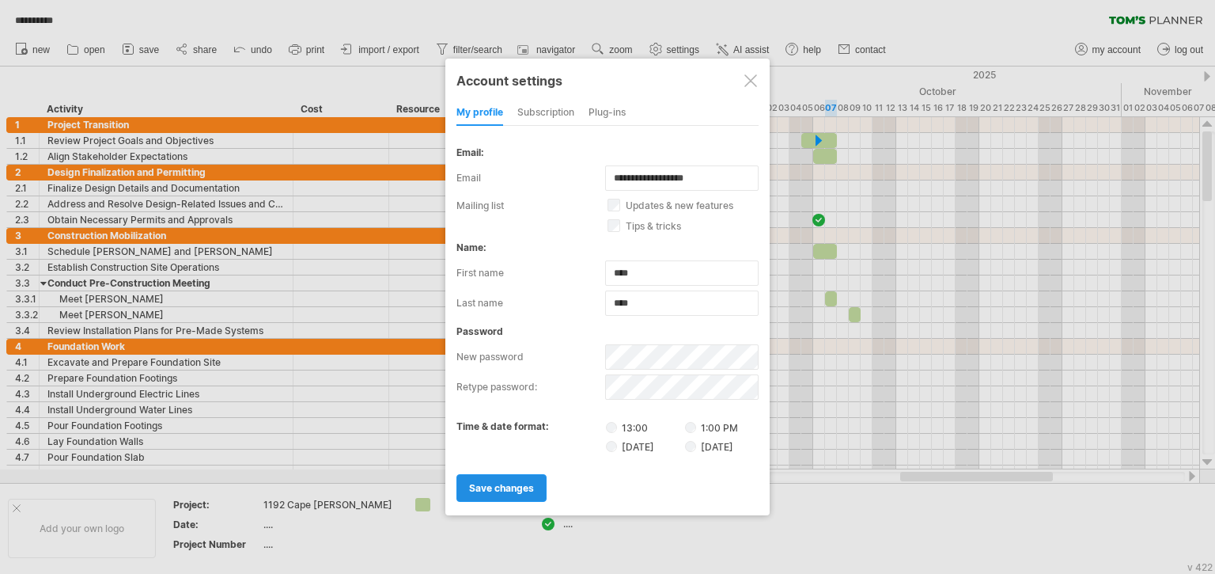
click at [502, 488] on span "save changes" at bounding box center [501, 488] width 65 height 12
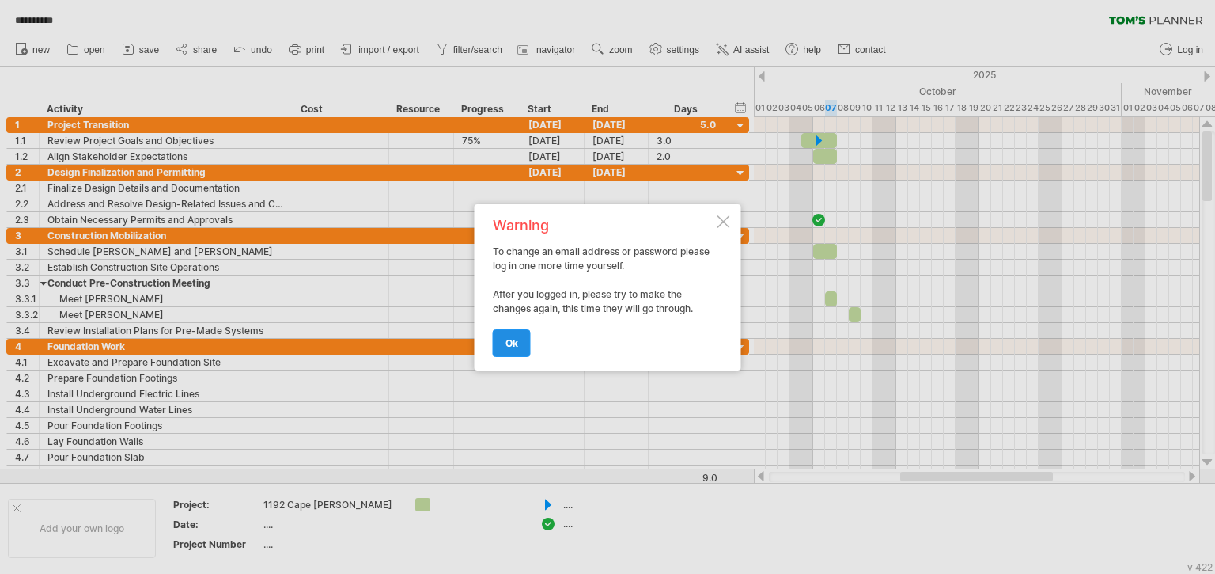
click at [517, 336] on link "ok" at bounding box center [512, 343] width 38 height 28
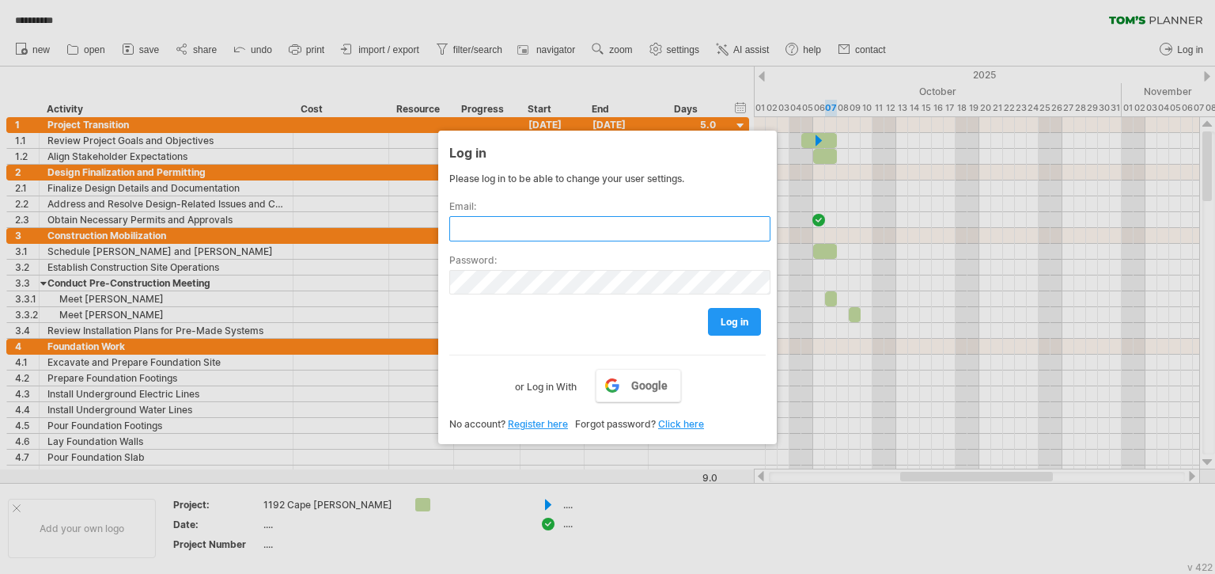
click at [482, 223] on input "text" at bounding box center [609, 228] width 321 height 25
click at [485, 233] on input "text" at bounding box center [609, 228] width 321 height 25
click at [494, 229] on input "text" at bounding box center [609, 228] width 321 height 25
paste input "**********"
type input "**********"
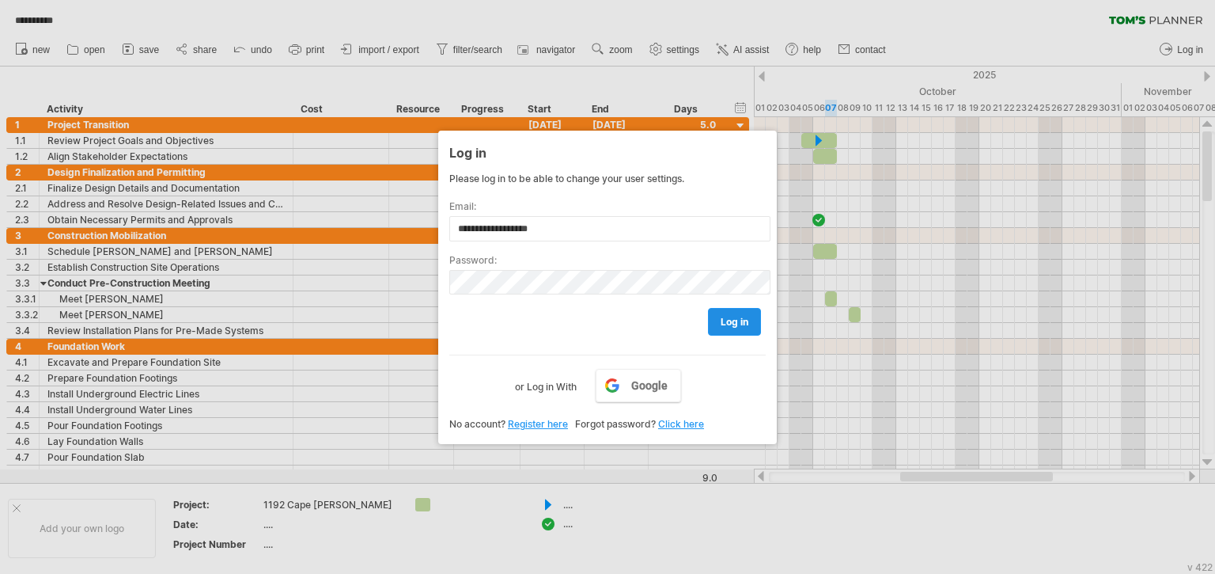
click at [736, 318] on span "log in" at bounding box center [735, 322] width 28 height 12
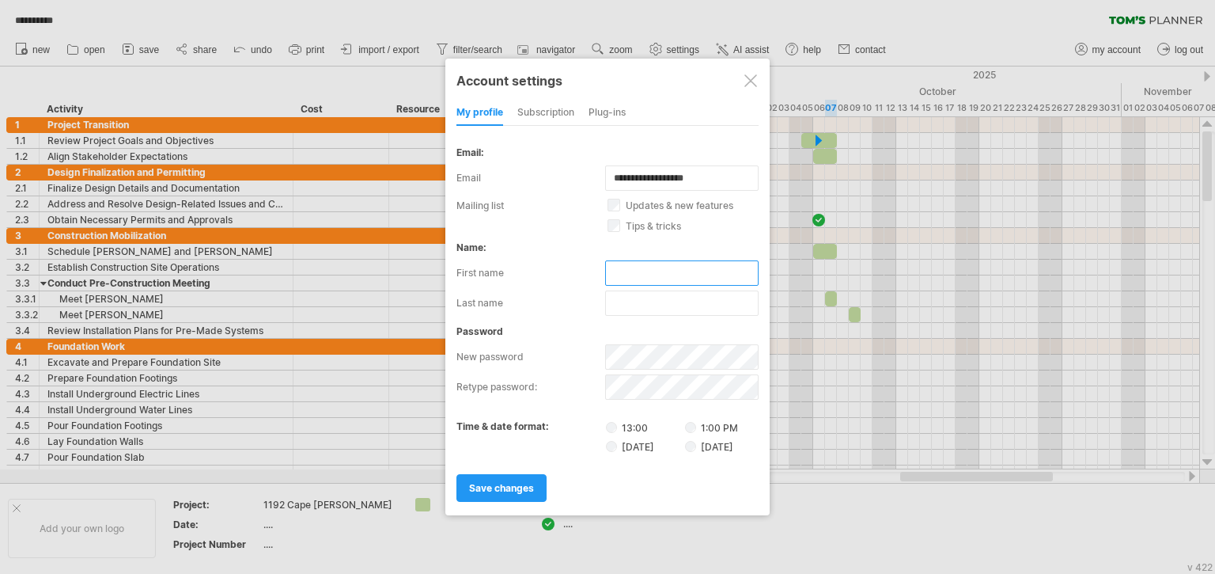
click at [628, 274] on input "text" at bounding box center [681, 272] width 153 height 25
type input "***"
type input "****"
click at [476, 488] on span "save changes" at bounding box center [501, 488] width 65 height 12
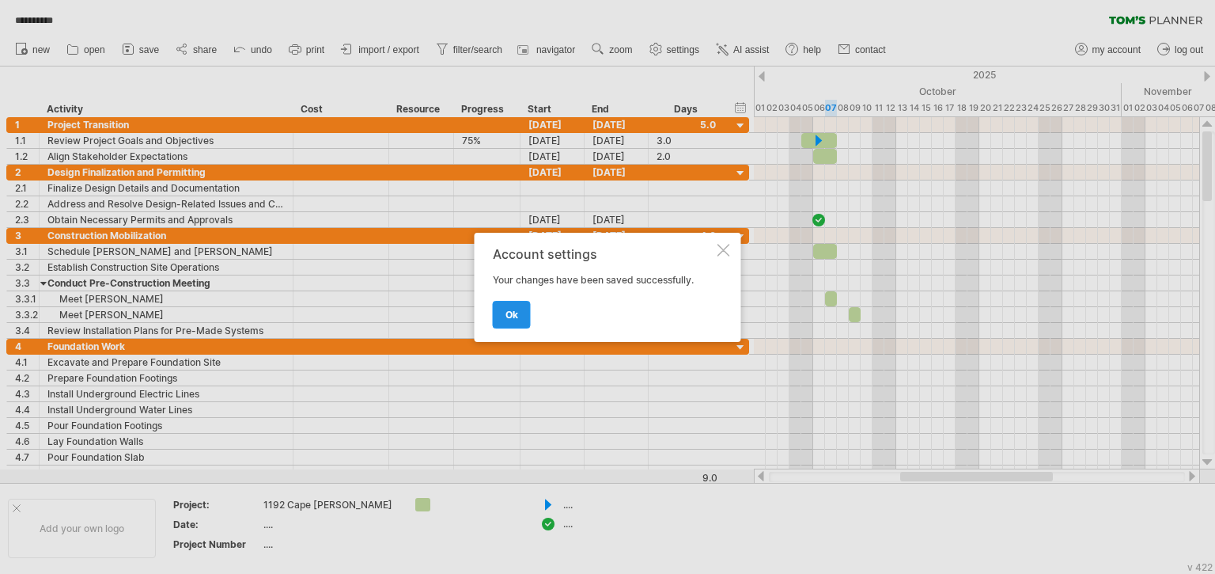
click at [519, 303] on link "ok" at bounding box center [512, 315] width 38 height 28
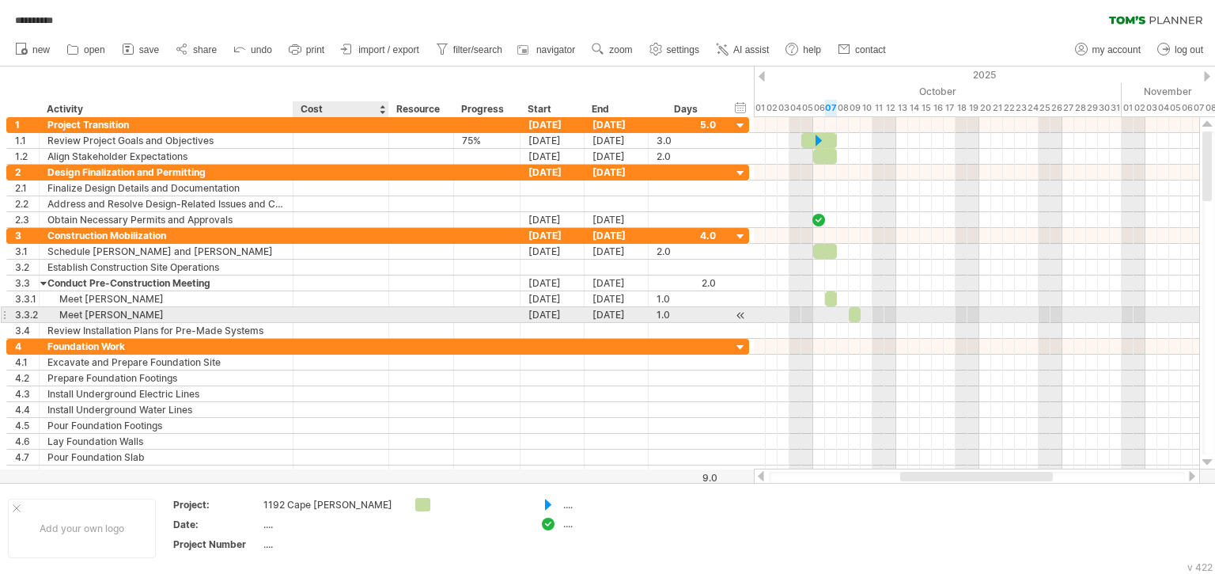
click at [350, 308] on div at bounding box center [340, 314] width 79 height 15
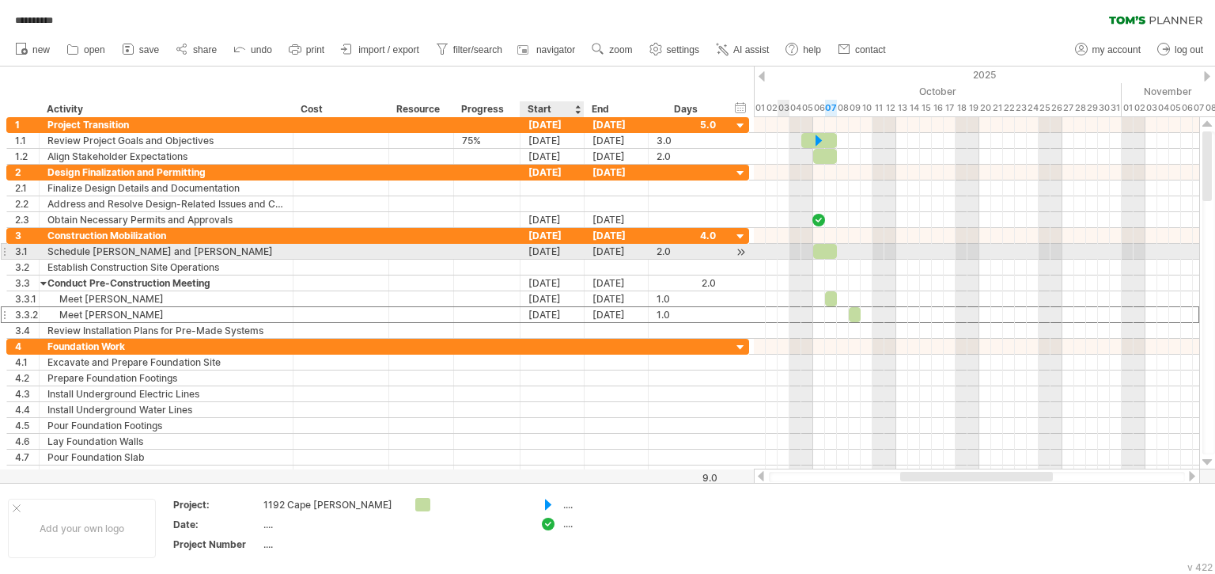
click at [552, 256] on div "[DATE]" at bounding box center [553, 251] width 64 height 15
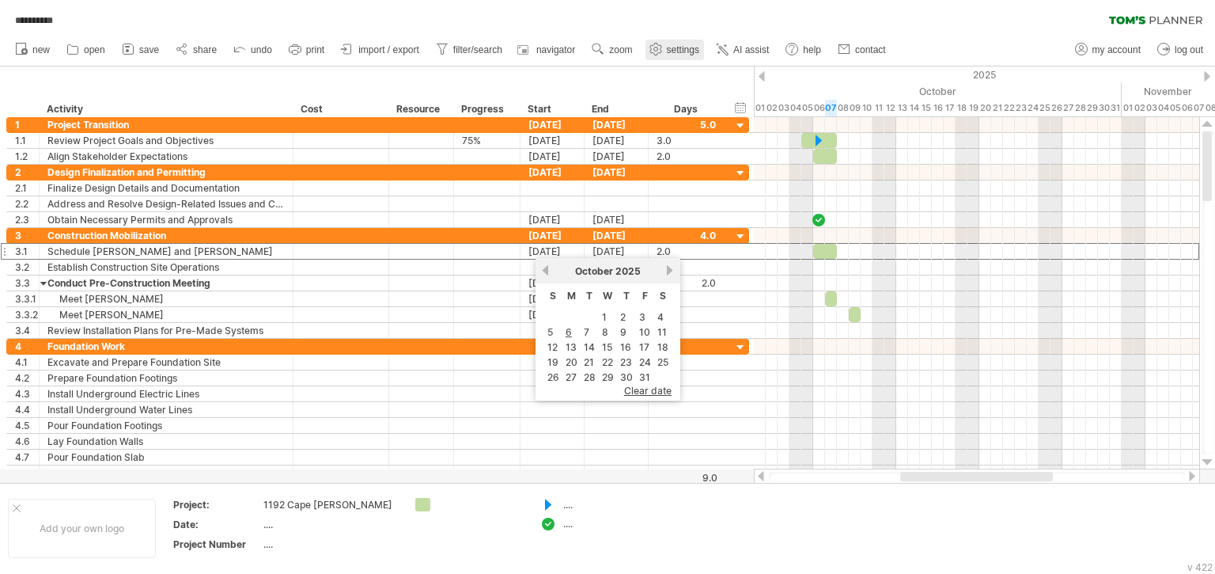
click at [683, 51] on span "settings" at bounding box center [683, 49] width 32 height 11
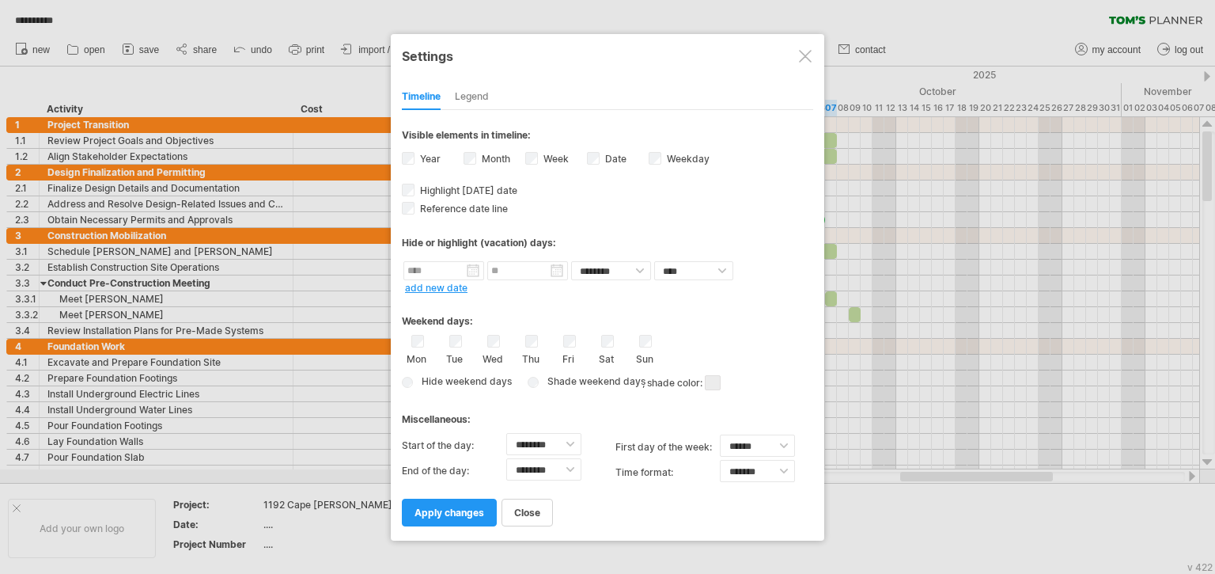
click at [471, 92] on div "Legend" at bounding box center [472, 97] width 34 height 25
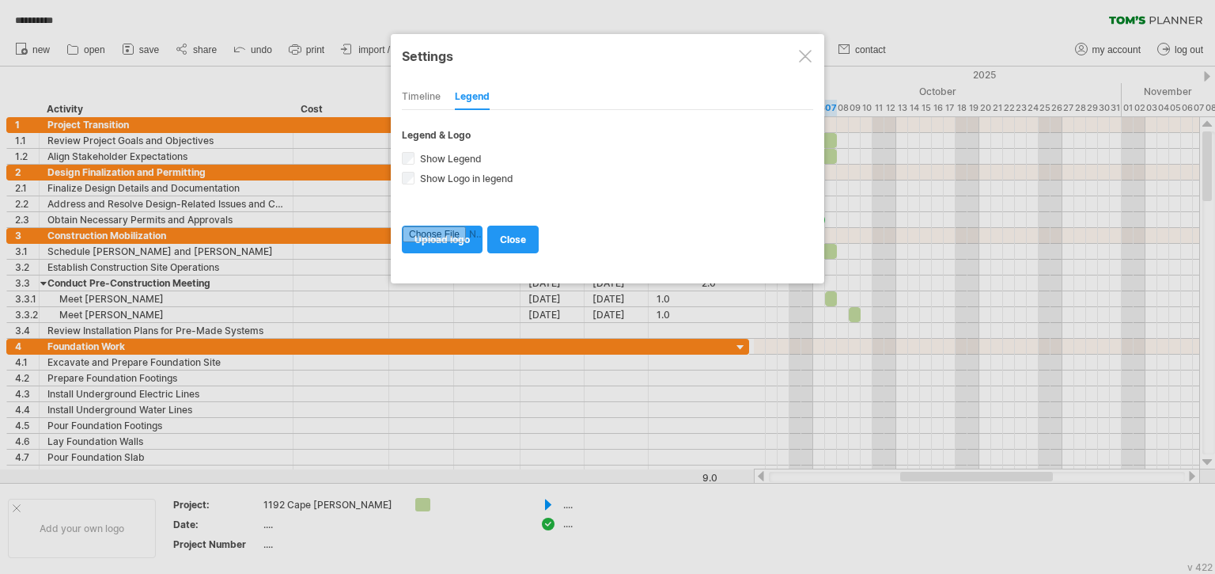
click at [802, 54] on div at bounding box center [805, 56] width 13 height 13
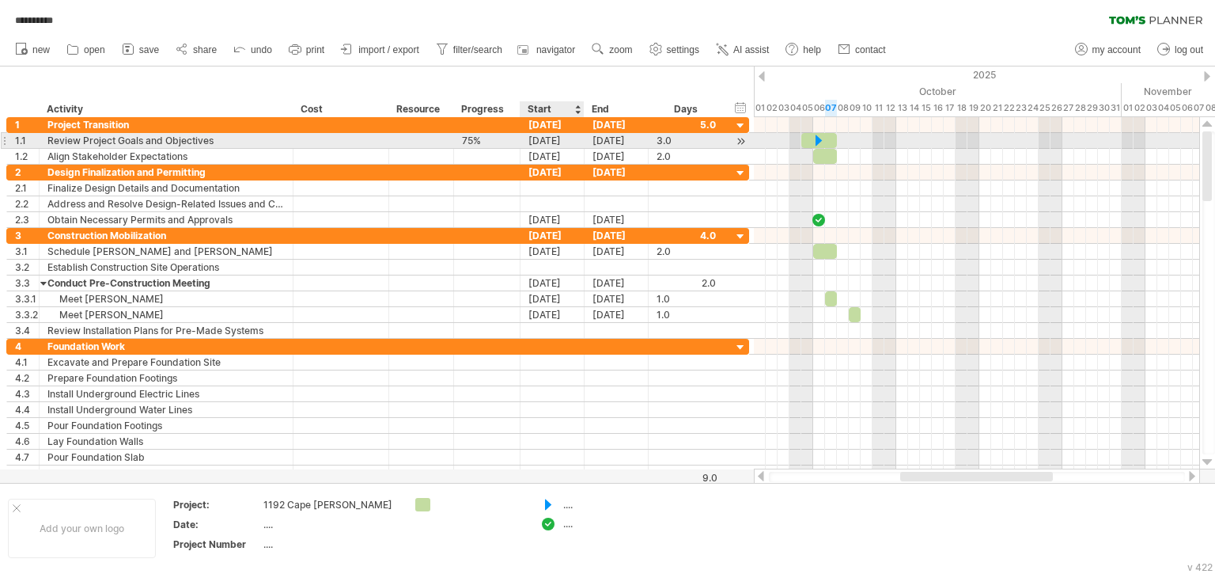
click at [543, 138] on div "[DATE]" at bounding box center [553, 140] width 64 height 15
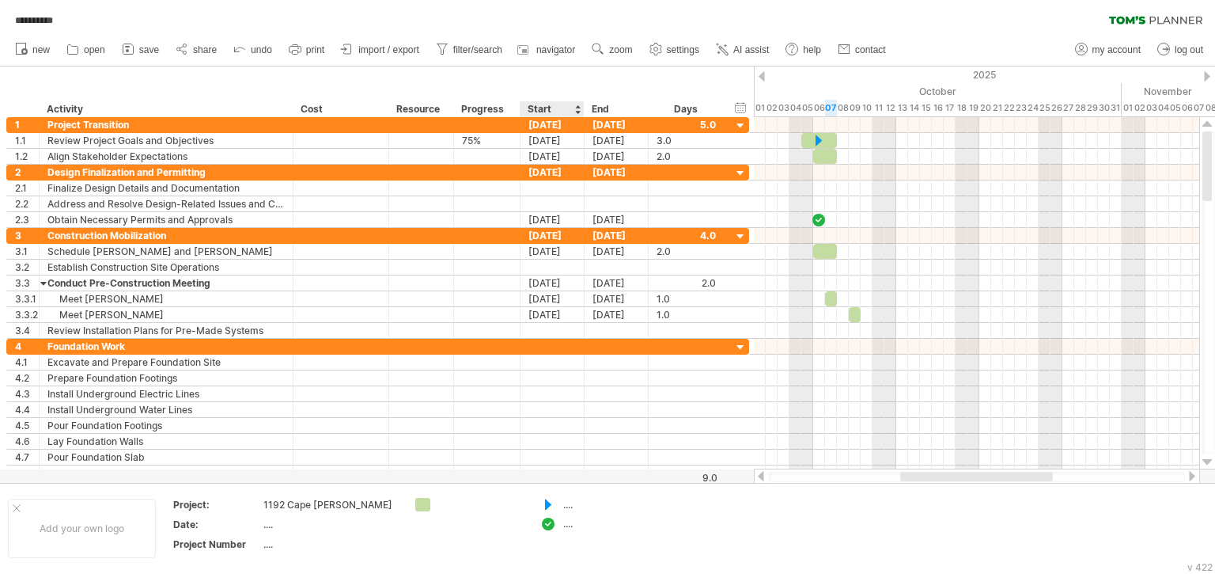
click at [559, 78] on div "hide start/end/duration show start/end/duration ******** Activity **** Cost ***…" at bounding box center [377, 91] width 754 height 51
click at [551, 47] on span "navigator" at bounding box center [555, 49] width 39 height 11
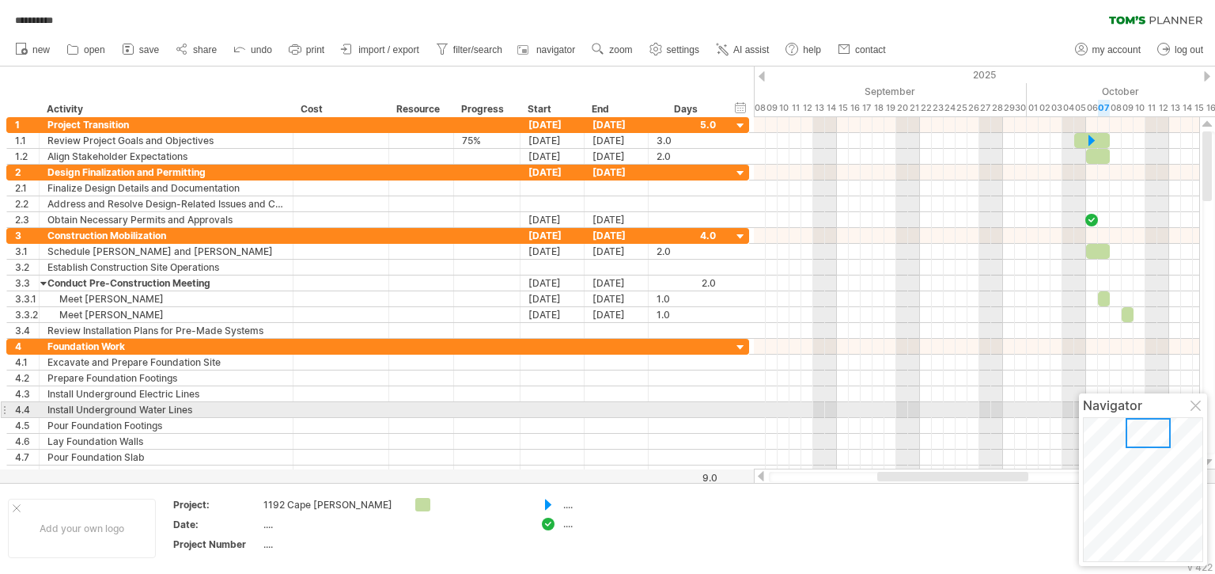
click at [1196, 403] on div at bounding box center [1197, 406] width 13 height 13
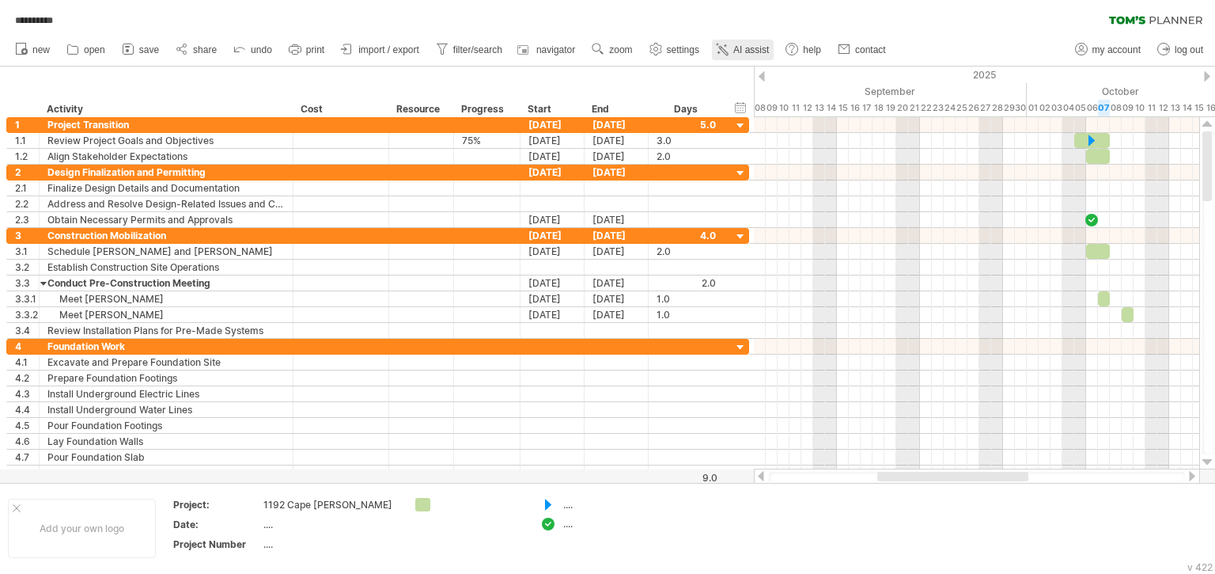
click at [758, 47] on span "AI assist" at bounding box center [751, 49] width 36 height 11
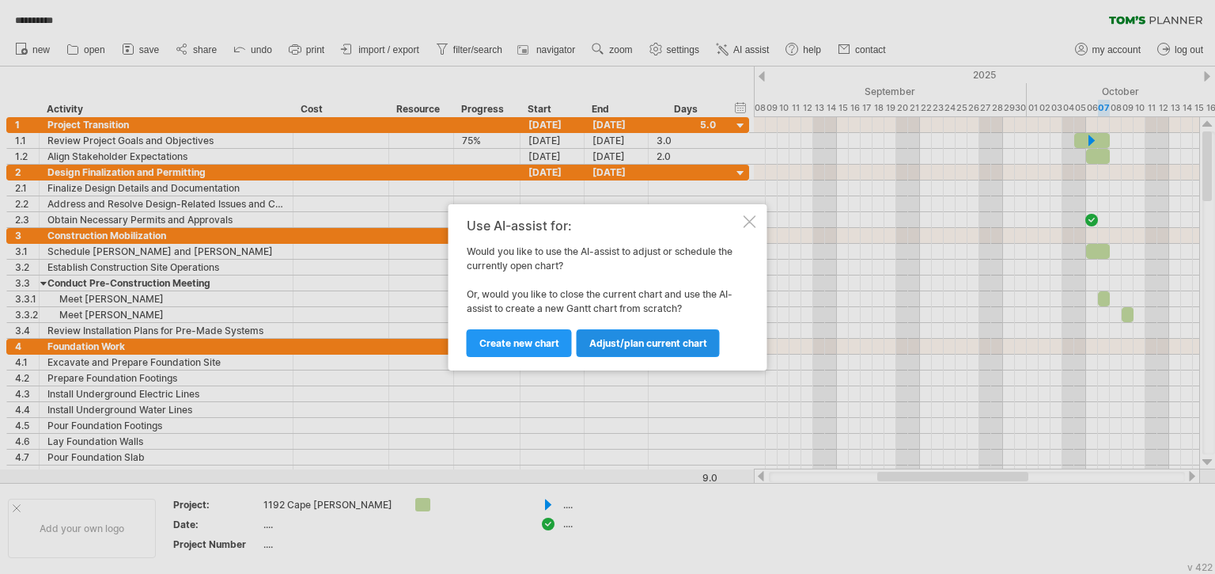
click at [635, 341] on span "Adjust/plan current chart" at bounding box center [648, 343] width 118 height 12
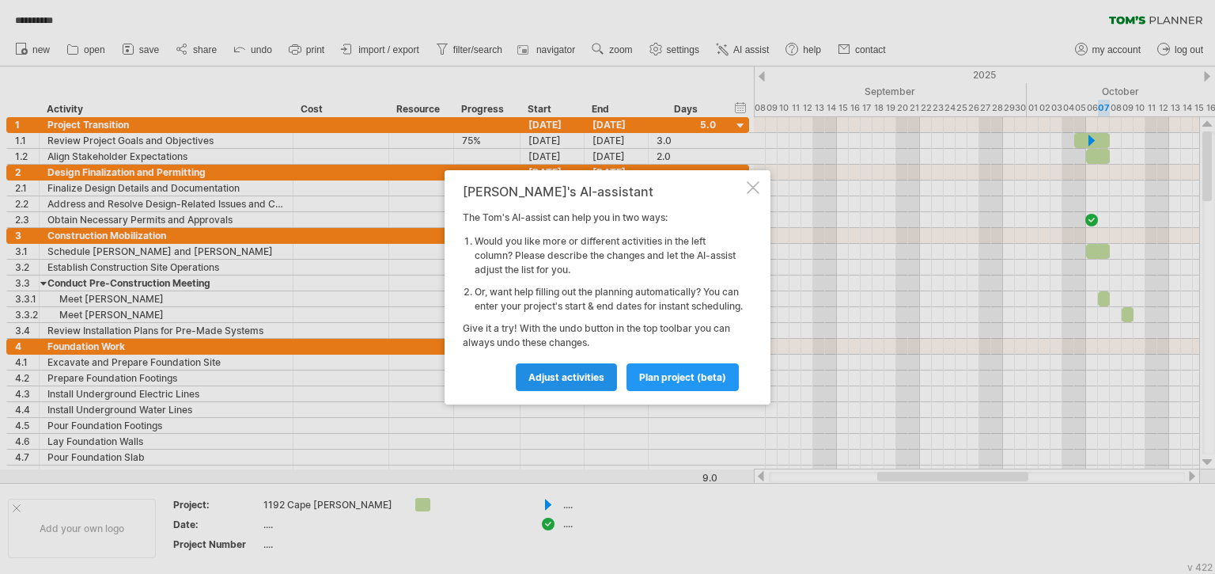
click at [574, 381] on span "Adjust activities" at bounding box center [566, 377] width 76 height 12
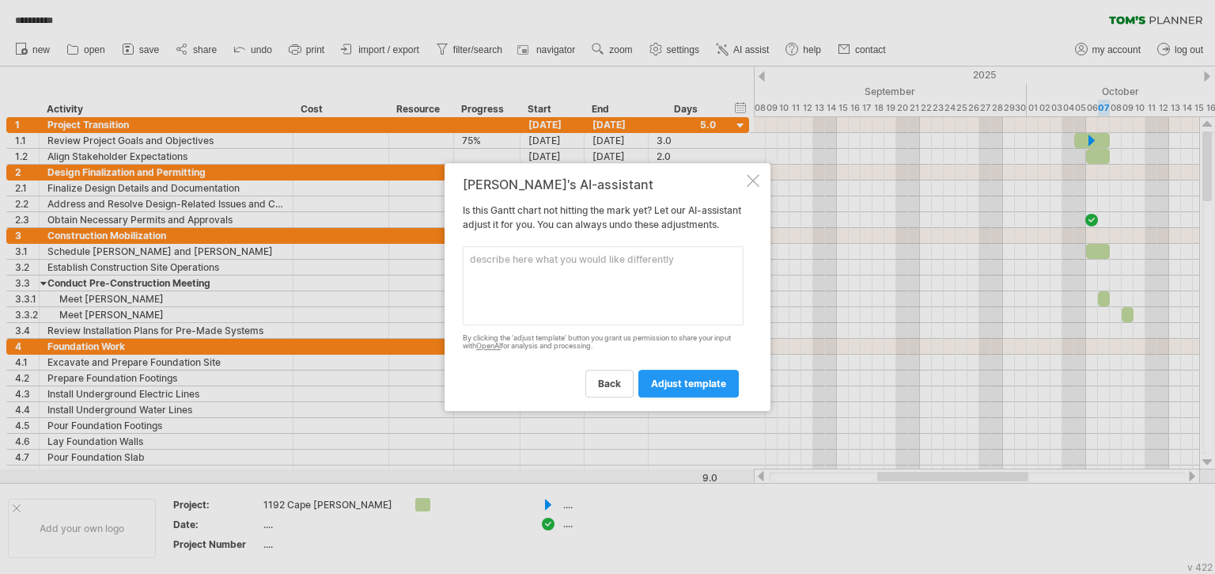
click at [483, 271] on textarea at bounding box center [603, 285] width 281 height 79
type textarea "change all dates to month/day/year format"
click at [681, 397] on link "adjust template" at bounding box center [688, 383] width 100 height 28
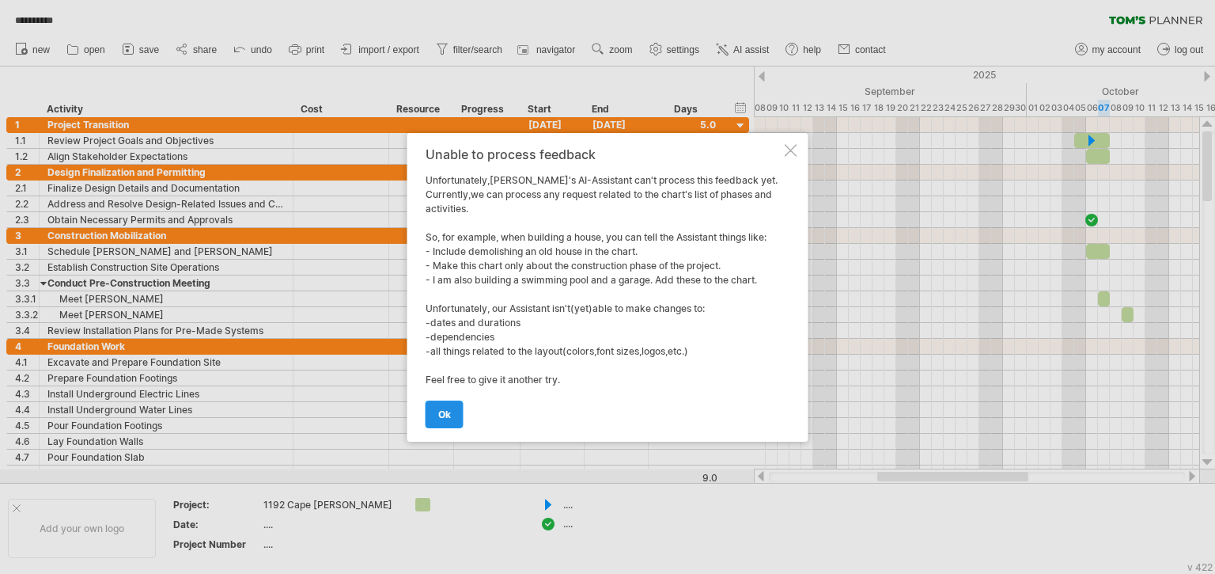
click at [446, 410] on span "ok" at bounding box center [444, 414] width 13 height 12
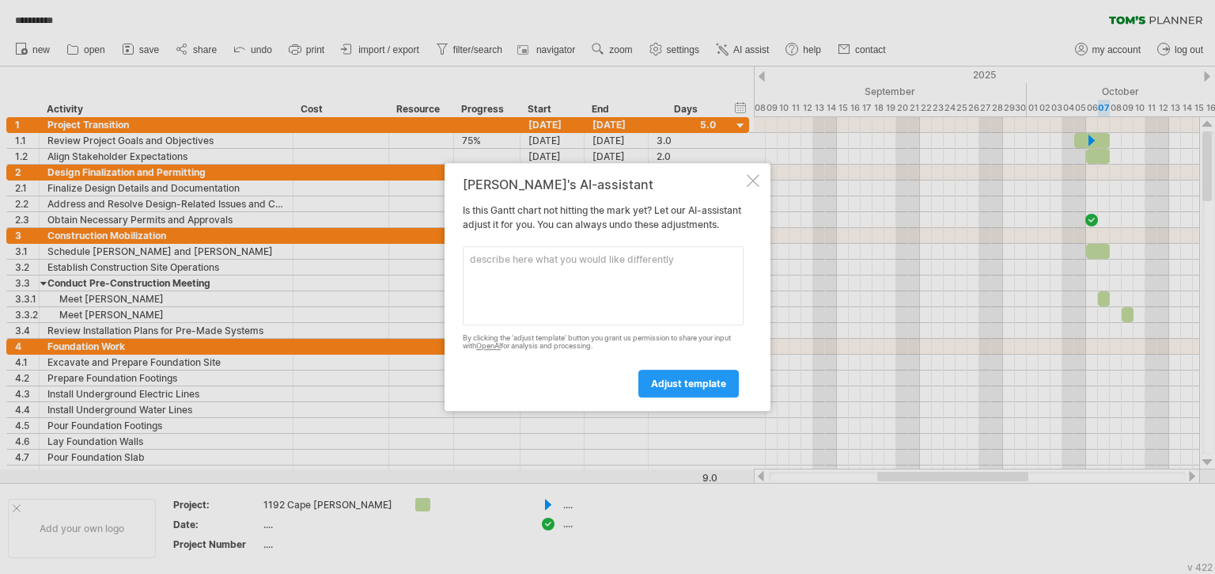
click at [755, 174] on div at bounding box center [753, 180] width 13 height 13
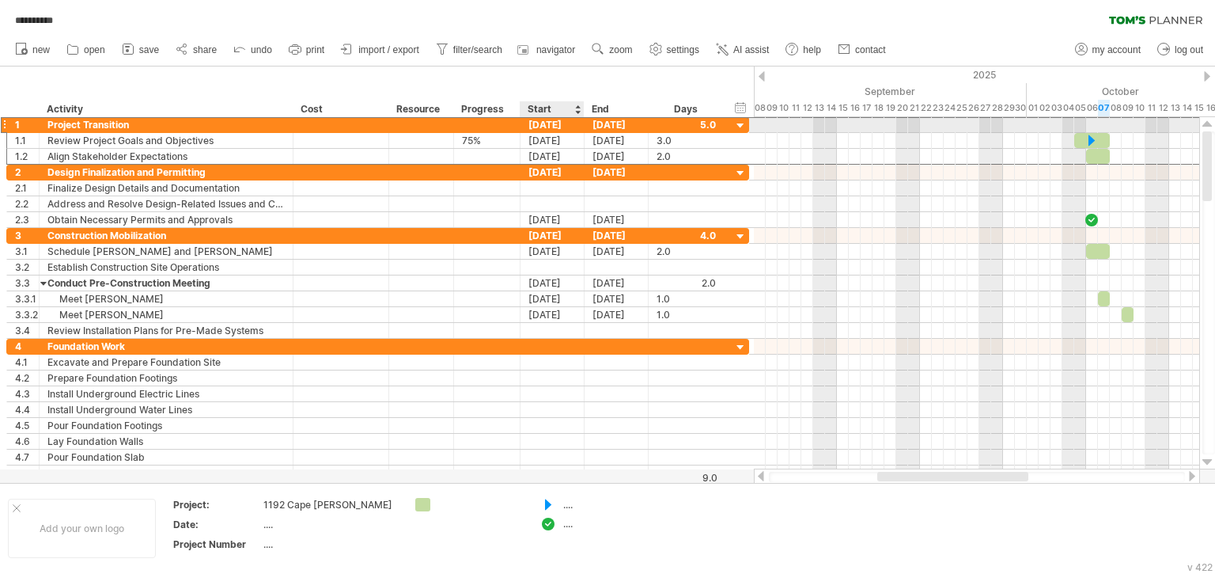
click at [547, 126] on div "[DATE]" at bounding box center [553, 124] width 64 height 15
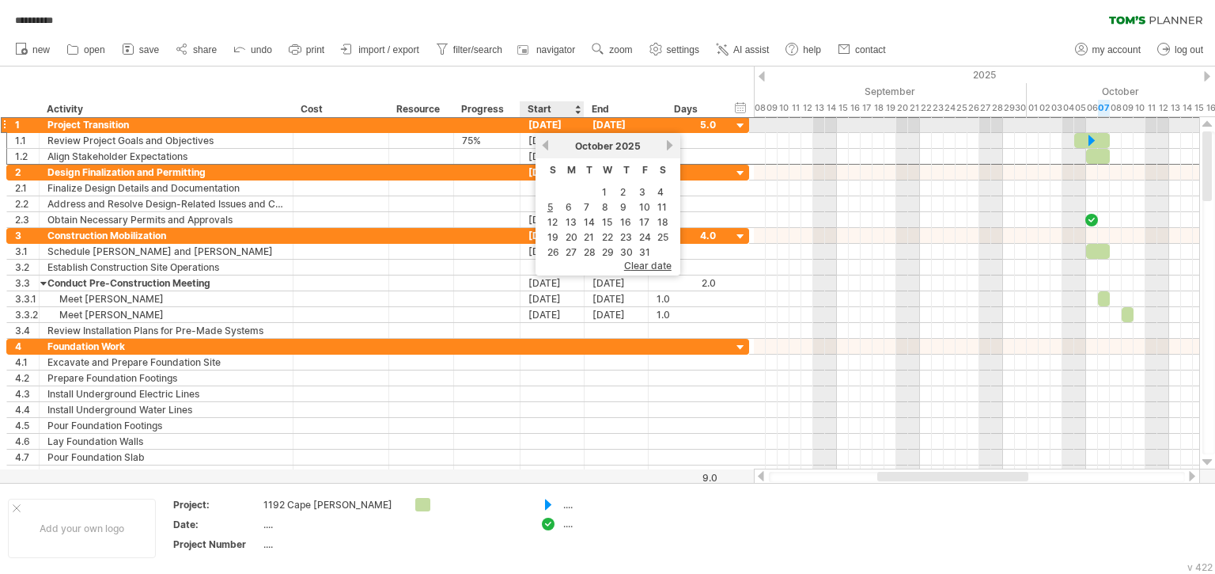
click at [547, 126] on div "[DATE]" at bounding box center [553, 124] width 64 height 15
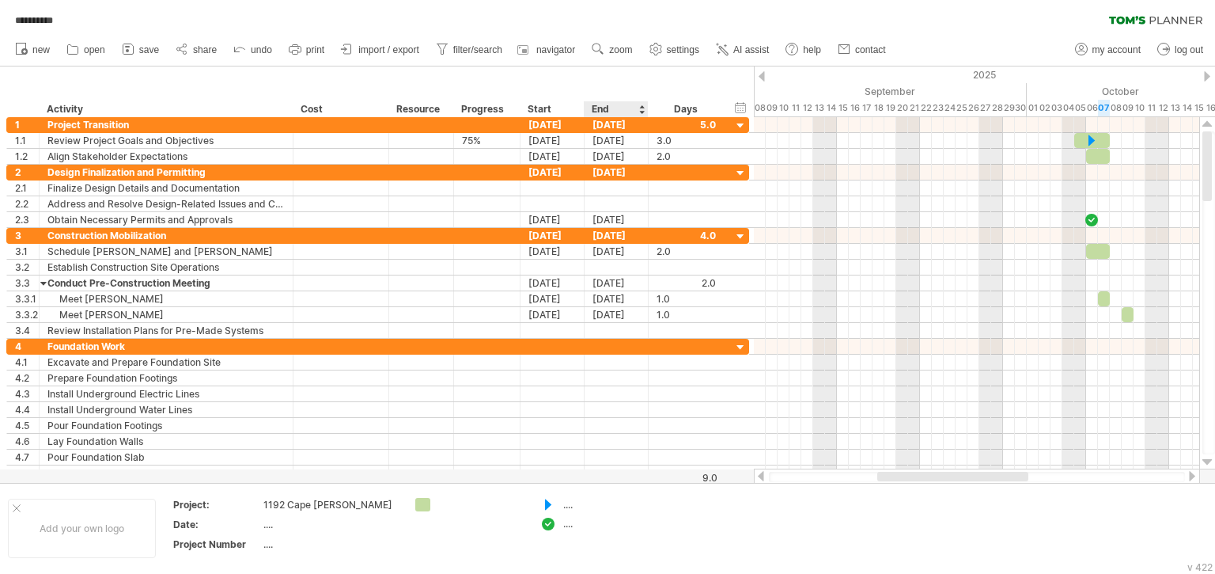
click at [632, 73] on div "hide start/end/duration show start/end/duration ******** Activity **** Cost ***…" at bounding box center [377, 91] width 754 height 51
click at [1125, 47] on span "my account" at bounding box center [1116, 49] width 48 height 11
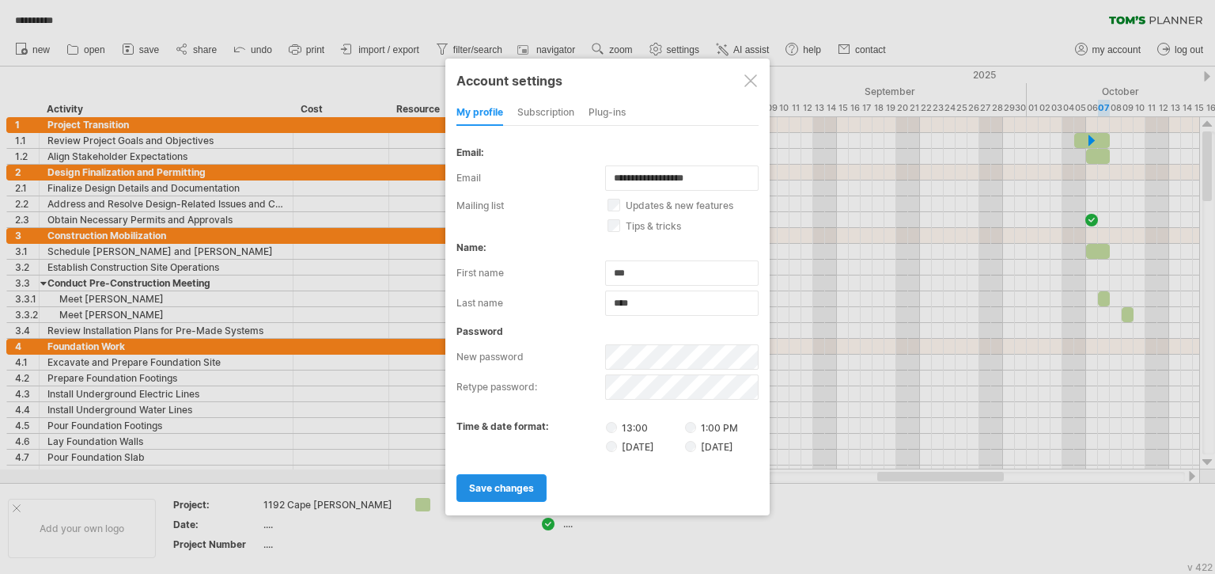
click at [489, 483] on span "save changes" at bounding box center [501, 488] width 65 height 12
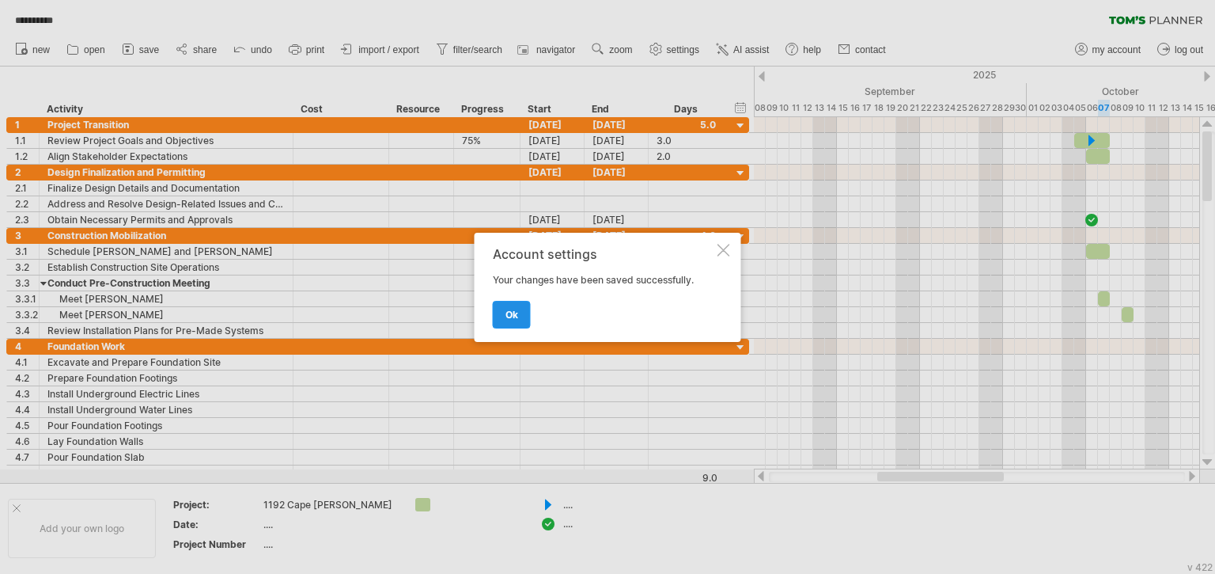
click at [508, 309] on span "ok" at bounding box center [511, 315] width 13 height 12
